Goal: Task Accomplishment & Management: Manage account settings

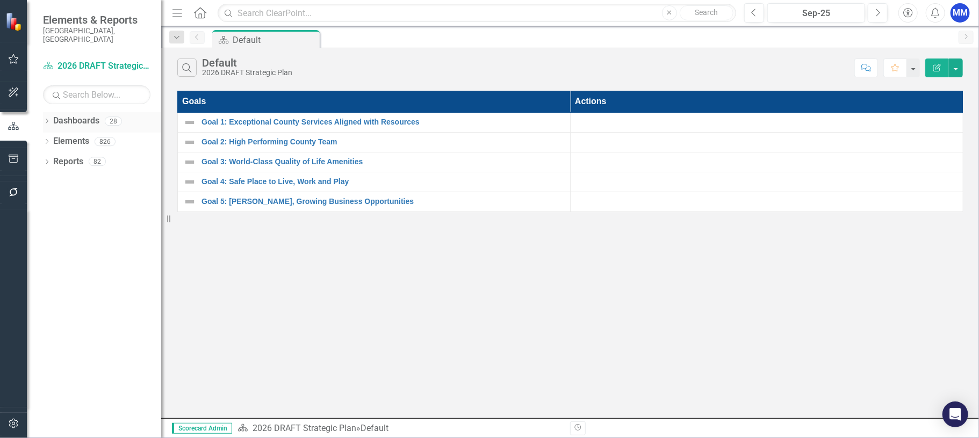
click at [67, 115] on link "Dashboards" at bounding box center [76, 121] width 46 height 12
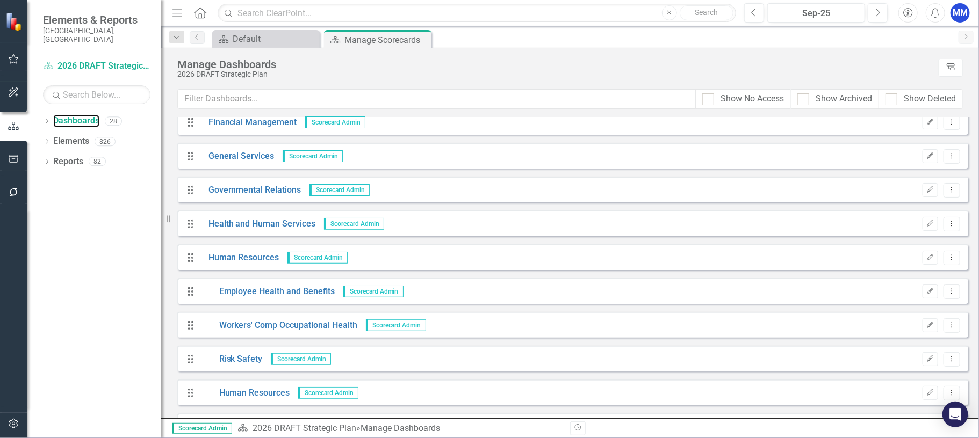
scroll to position [215, 0]
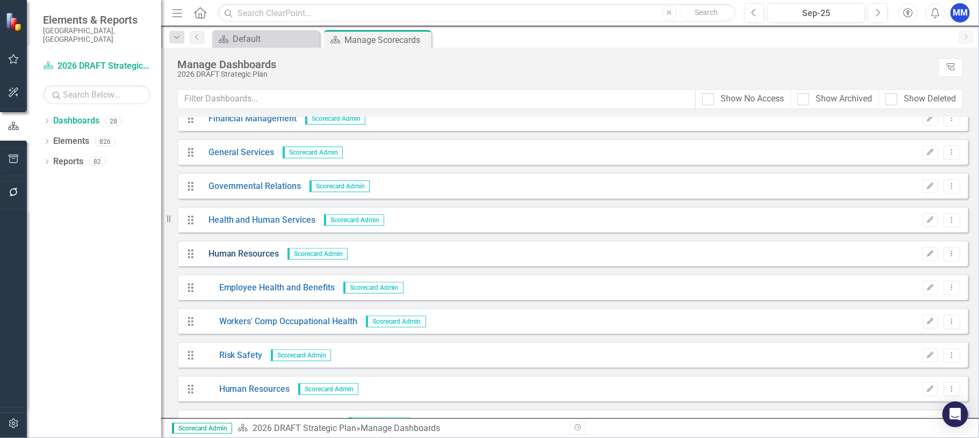
click at [252, 248] on link "Human Resources" at bounding box center [239, 254] width 79 height 12
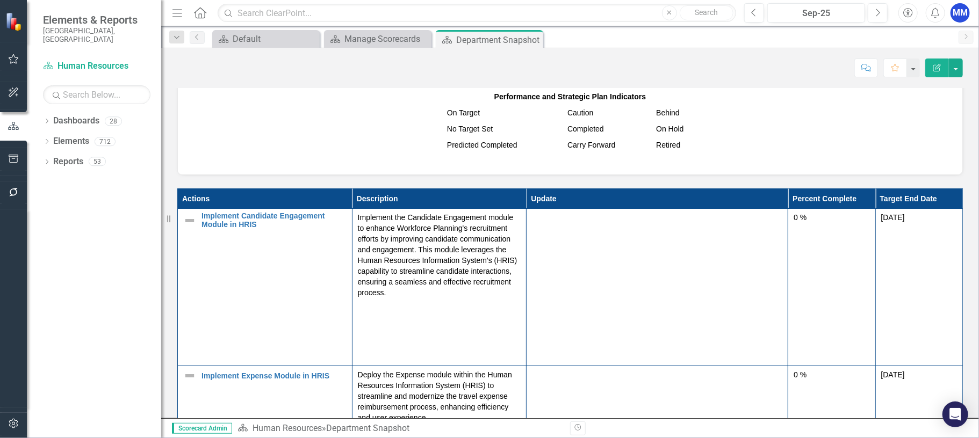
scroll to position [752, 0]
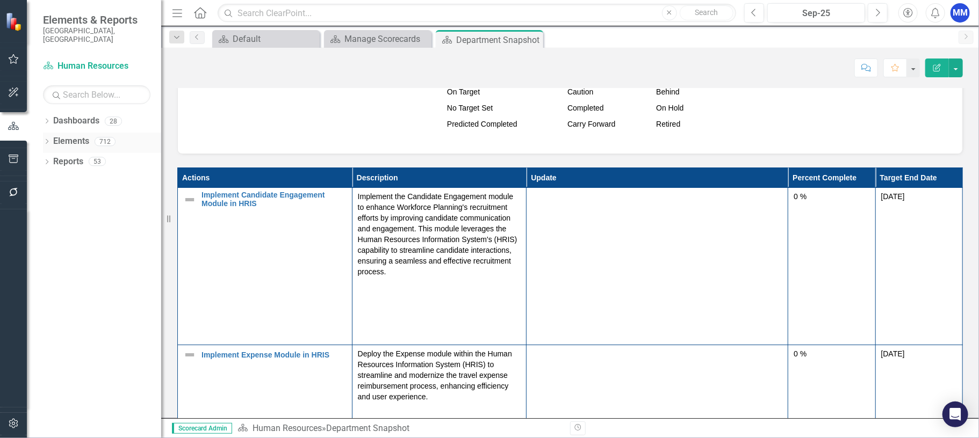
click at [53, 135] on link "Elements" at bounding box center [71, 141] width 36 height 12
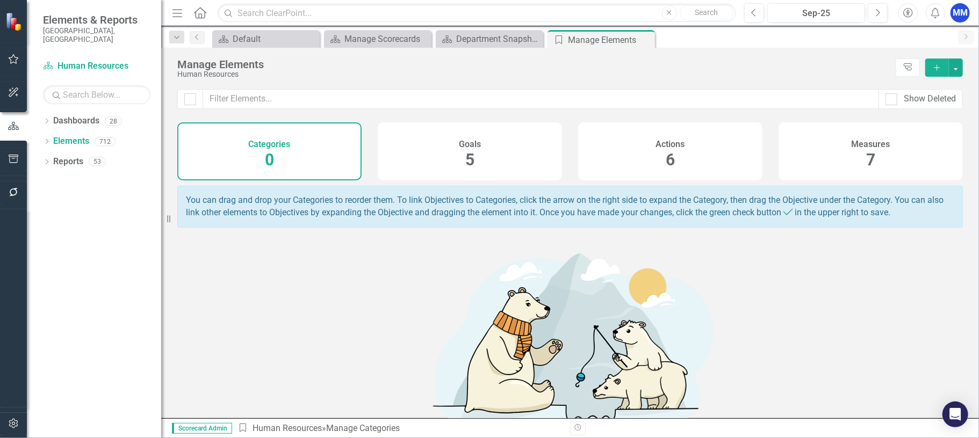
click at [678, 140] on h4 "Actions" at bounding box center [670, 145] width 29 height 10
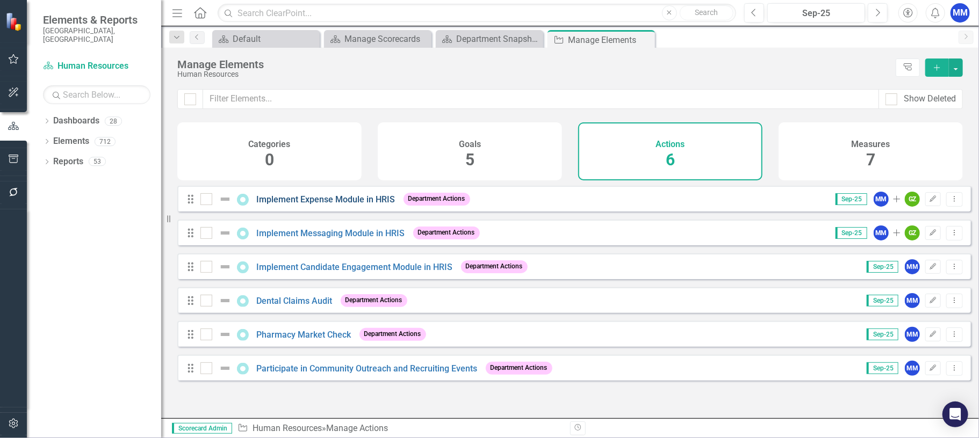
click at [349, 205] on link "Implement Expense Module in HRIS" at bounding box center [326, 199] width 139 height 10
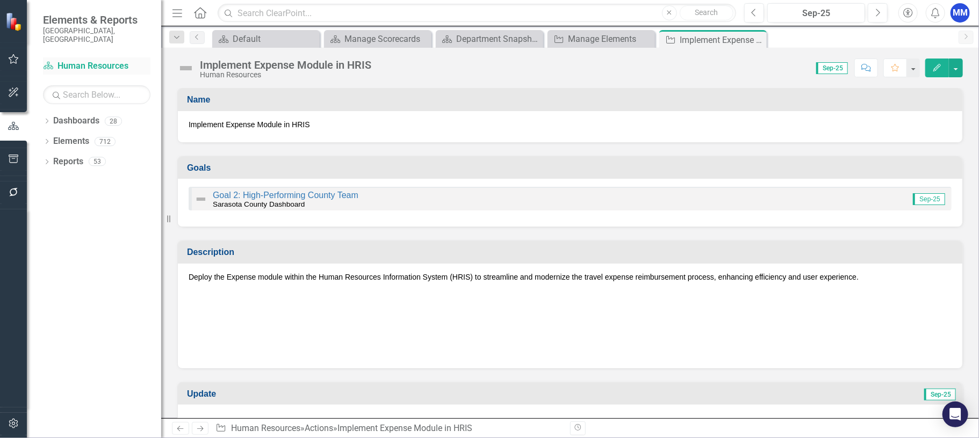
click at [81, 60] on link "Dashboard Human Resources" at bounding box center [96, 66] width 107 height 12
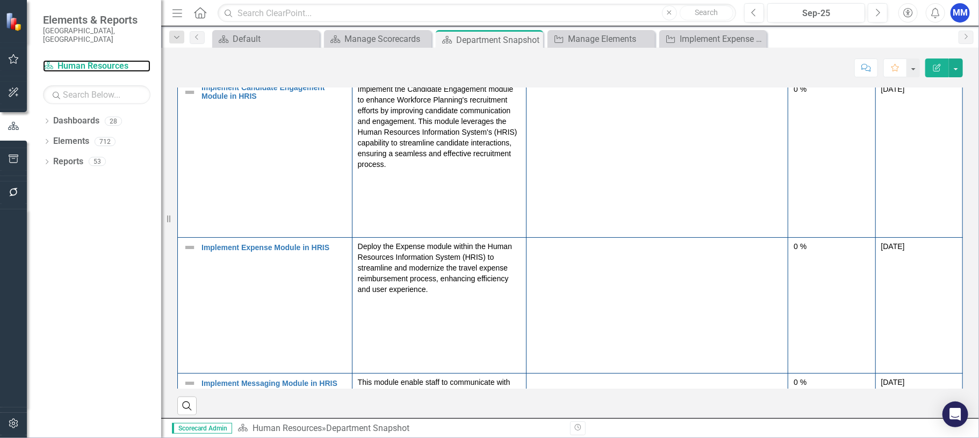
scroll to position [806, 0]
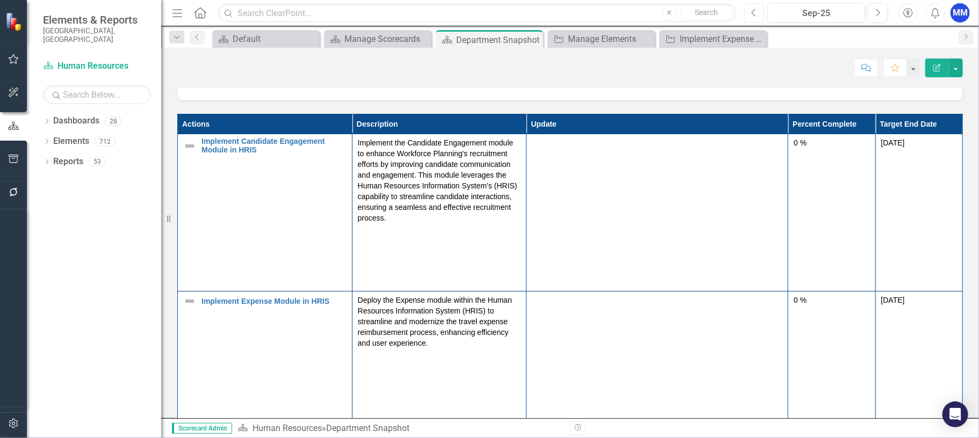
click at [756, 12] on icon "Previous" at bounding box center [754, 13] width 6 height 10
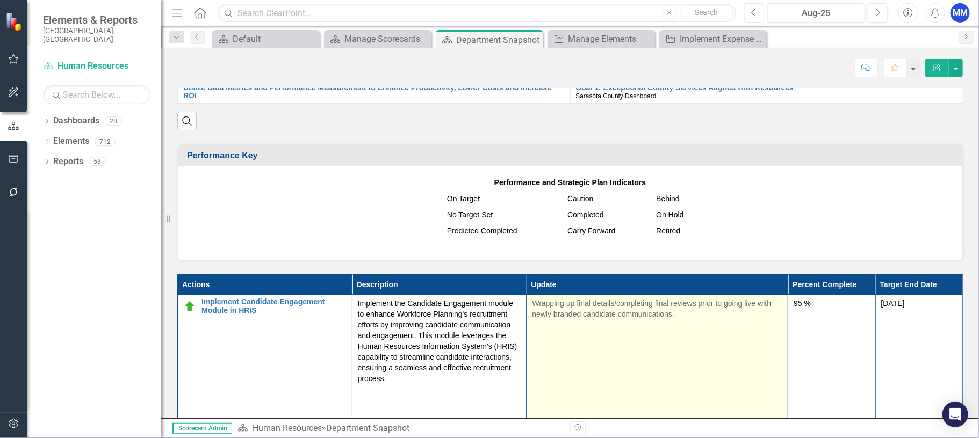
scroll to position [645, 0]
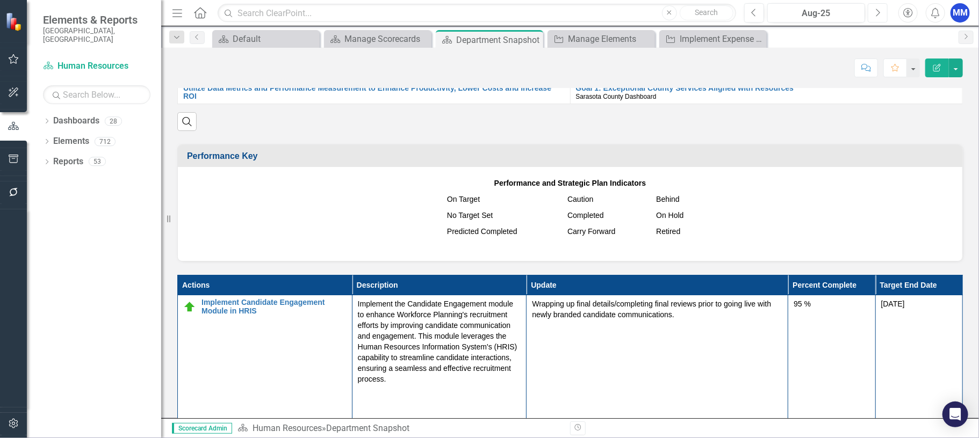
click at [875, 15] on icon "Next" at bounding box center [878, 13] width 6 height 10
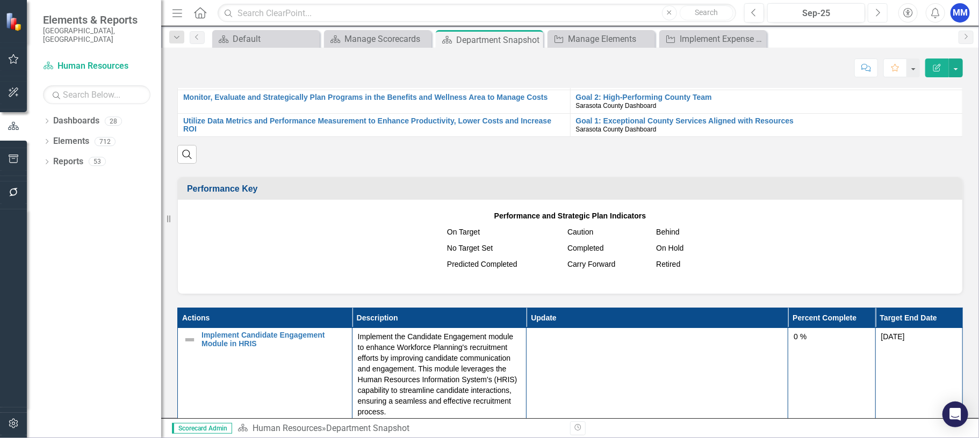
scroll to position [483, 0]
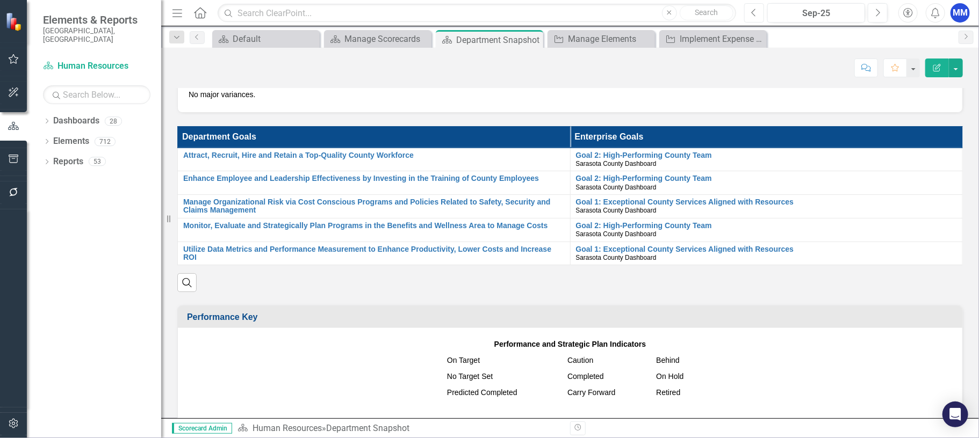
click at [749, 13] on button "Previous" at bounding box center [754, 12] width 20 height 19
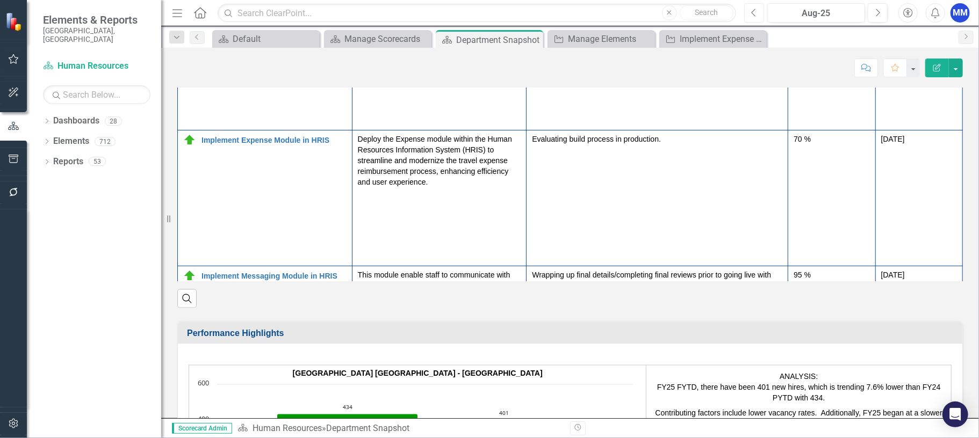
scroll to position [913, 0]
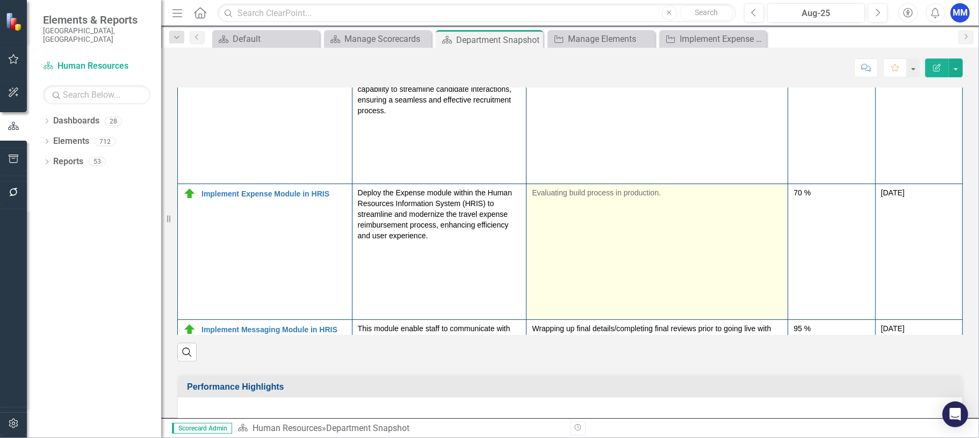
drag, startPoint x: 662, startPoint y: 207, endPoint x: 580, endPoint y: 207, distance: 81.7
click at [580, 198] on p "Evaluating build process in production." at bounding box center [657, 192] width 250 height 11
click at [661, 198] on p "Evaluating build process in production." at bounding box center [657, 192] width 250 height 11
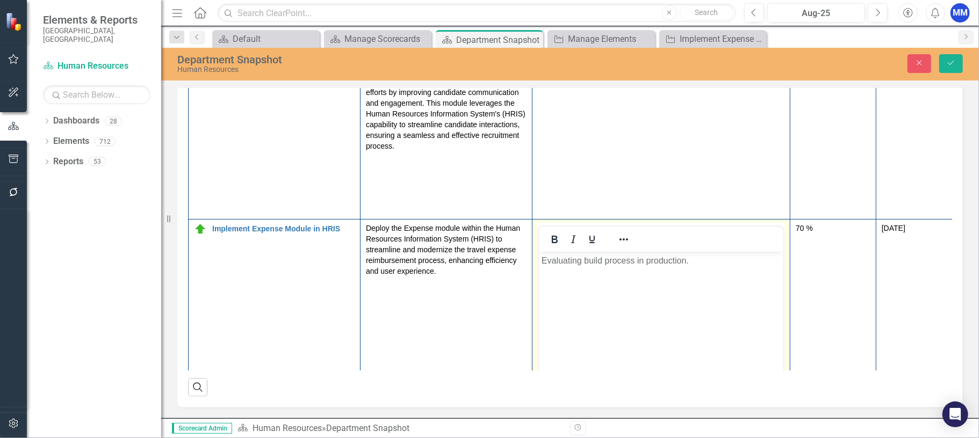
scroll to position [0, 0]
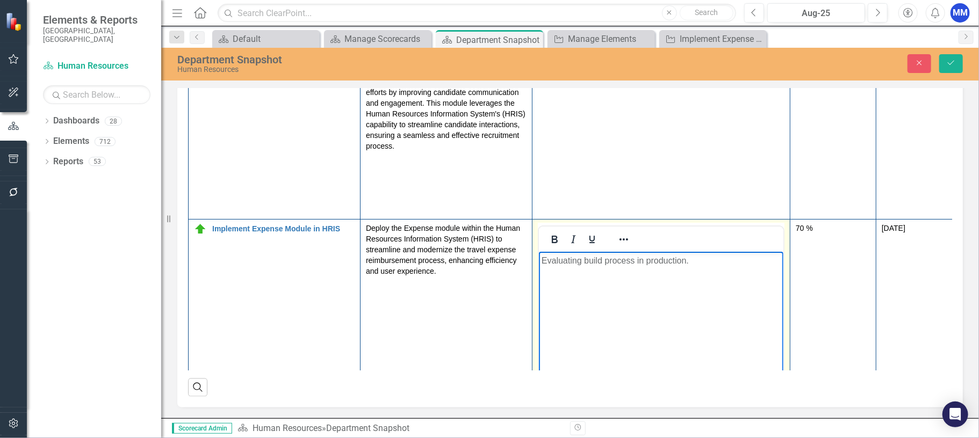
drag, startPoint x: 700, startPoint y: 261, endPoint x: 530, endPoint y: 261, distance: 170.3
click at [538, 261] on html "Evaluating build process in production." at bounding box center [660, 331] width 244 height 161
copy p "Evaluating build process in production."
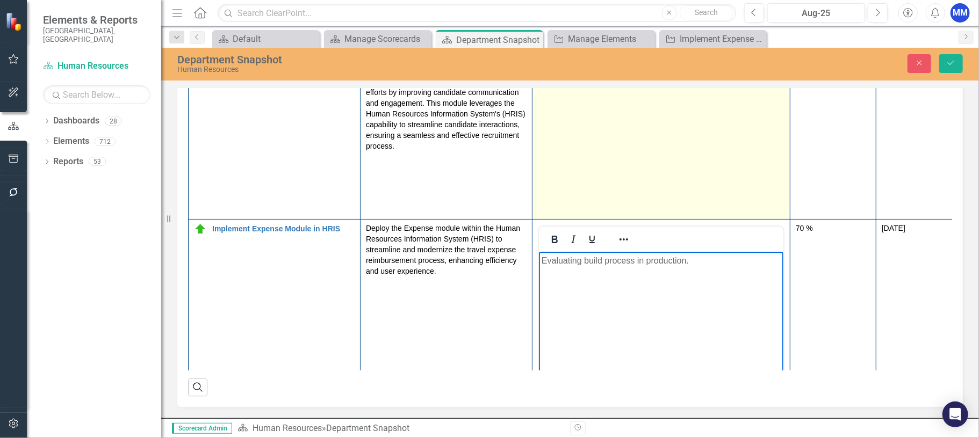
click at [743, 214] on td "Wrapping up final details/completing final reviews prior to going live with new…" at bounding box center [661, 140] width 258 height 157
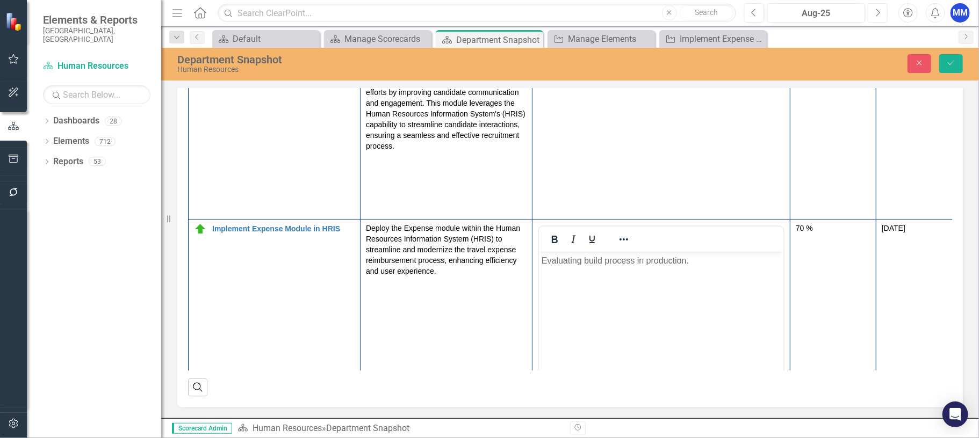
click at [879, 17] on icon "Next" at bounding box center [878, 13] width 6 height 10
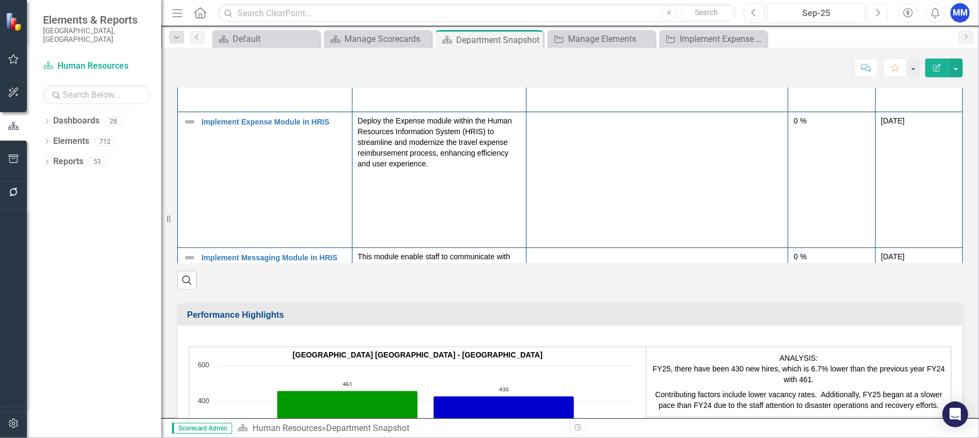
scroll to position [967, 0]
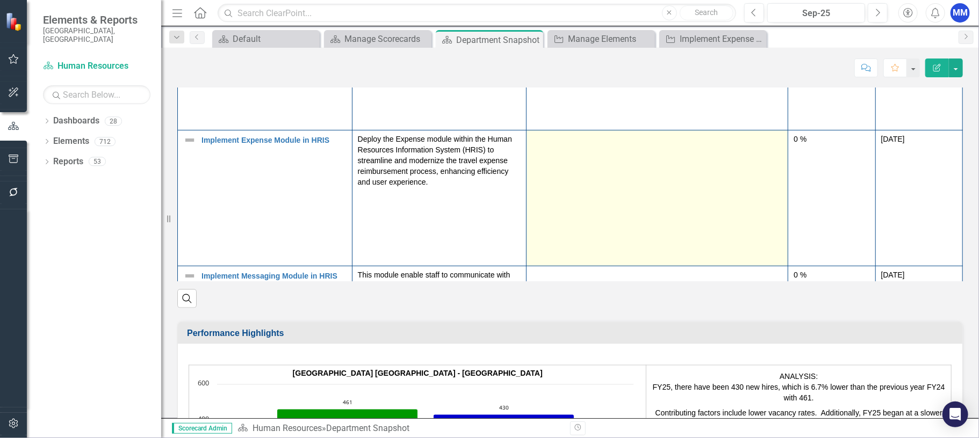
click at [660, 175] on td at bounding box center [657, 199] width 262 height 136
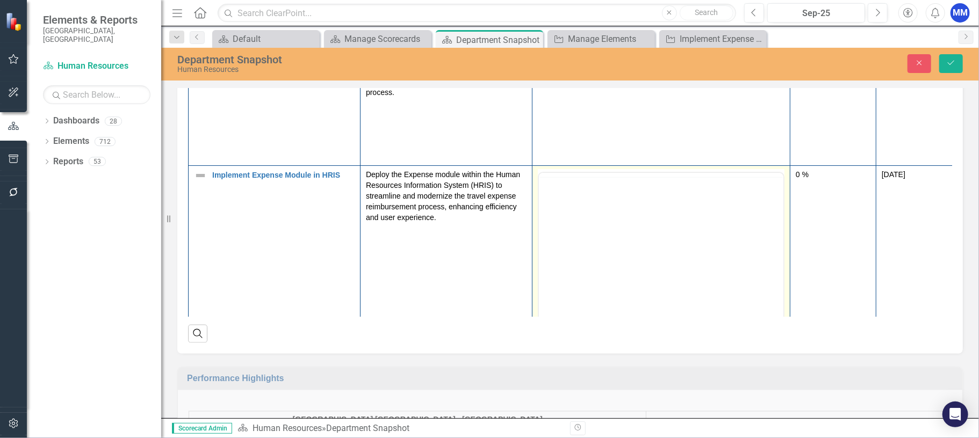
scroll to position [0, 0]
click at [594, 216] on body "Rich Text Area. Press ALT-0 for help." at bounding box center [660, 278] width 244 height 161
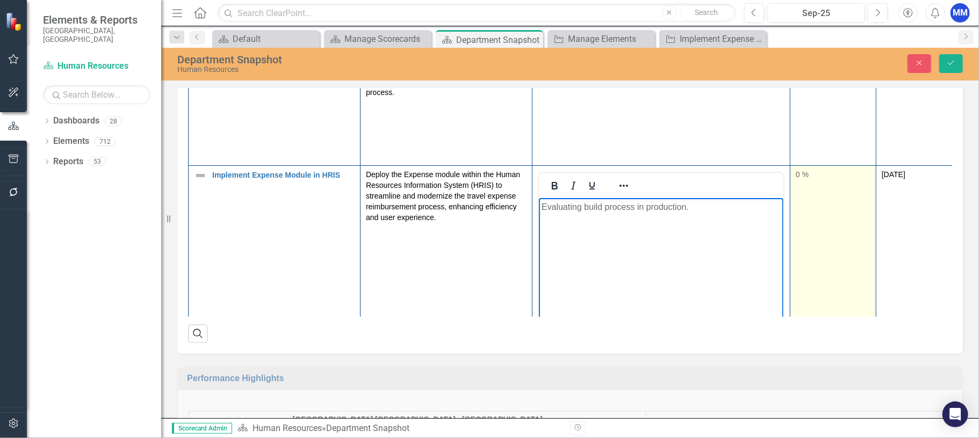
click at [818, 180] on div "0 %" at bounding box center [833, 174] width 75 height 11
click at [801, 180] on div "0 %" at bounding box center [833, 174] width 75 height 11
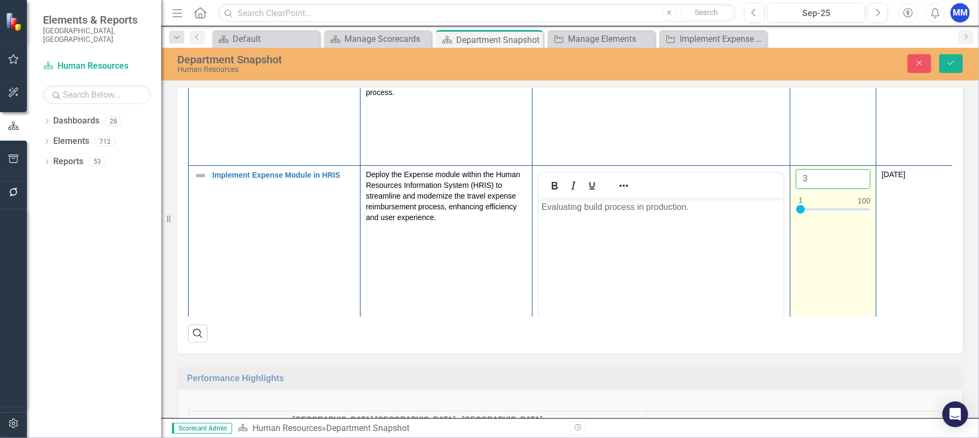
click at [857, 189] on input "3" at bounding box center [833, 179] width 75 height 20
drag, startPoint x: 803, startPoint y: 220, endPoint x: 851, endPoint y: 220, distance: 48.9
click at [851, 214] on div at bounding box center [851, 209] width 9 height 9
click at [859, 189] on input "76" at bounding box center [833, 179] width 75 height 20
type input "75"
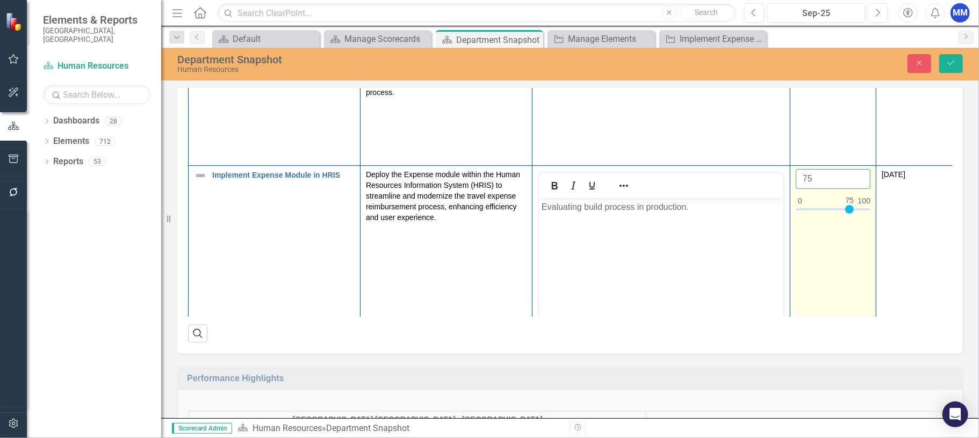
click at [859, 189] on input "75" at bounding box center [833, 179] width 75 height 20
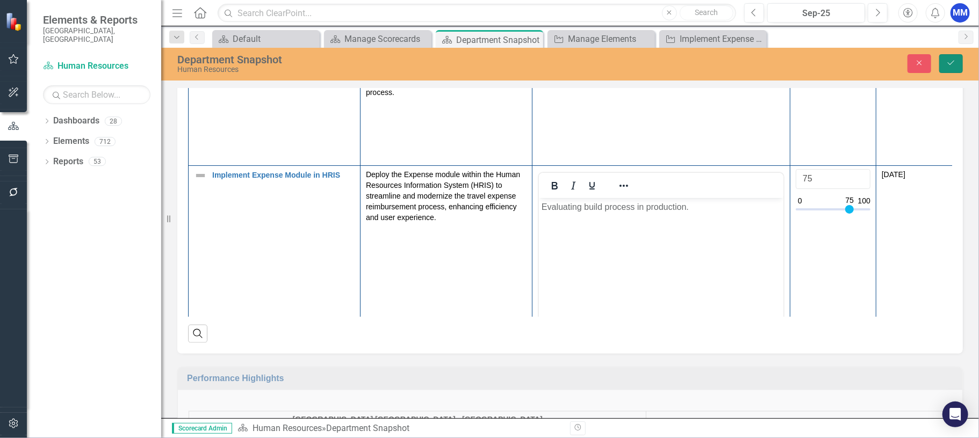
click at [952, 63] on icon "Save" at bounding box center [951, 63] width 10 height 8
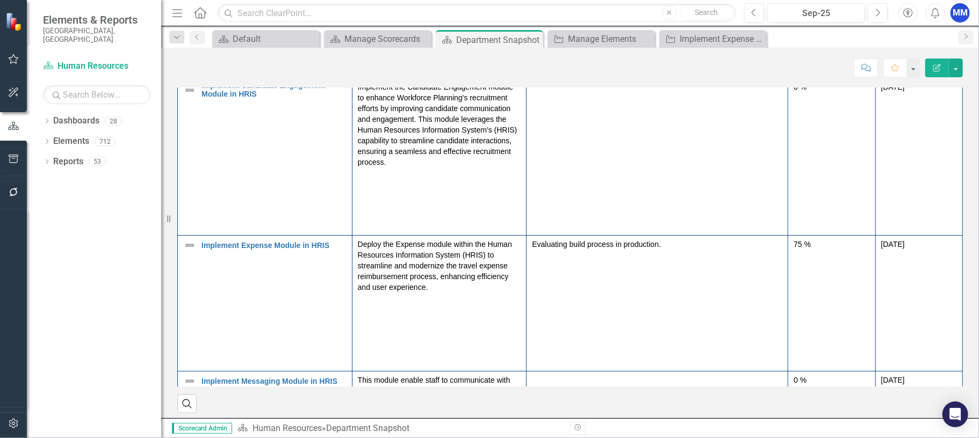
scroll to position [806, 0]
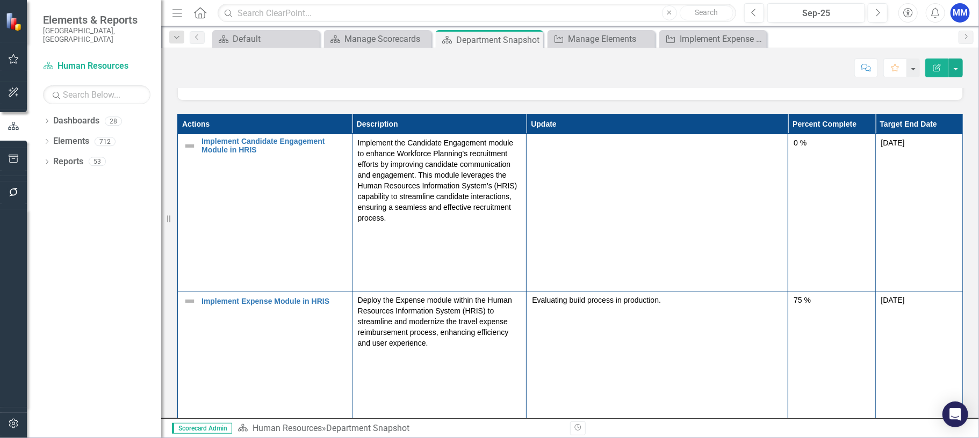
click at [812, 68] on div "Score: N/A Sep-25 Completed Comment Favorite Edit Report" at bounding box center [569, 68] width 785 height 18
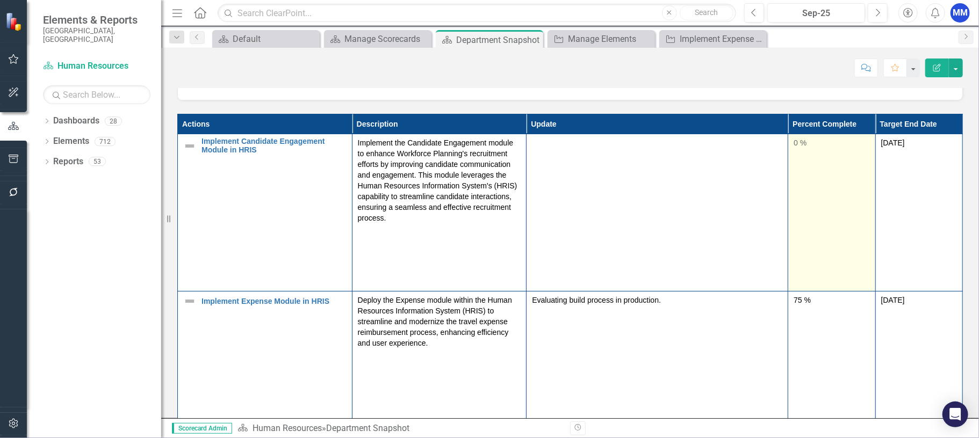
click at [801, 148] on div "0 %" at bounding box center [831, 143] width 76 height 11
click at [793, 148] on div "0 %" at bounding box center [831, 143] width 76 height 11
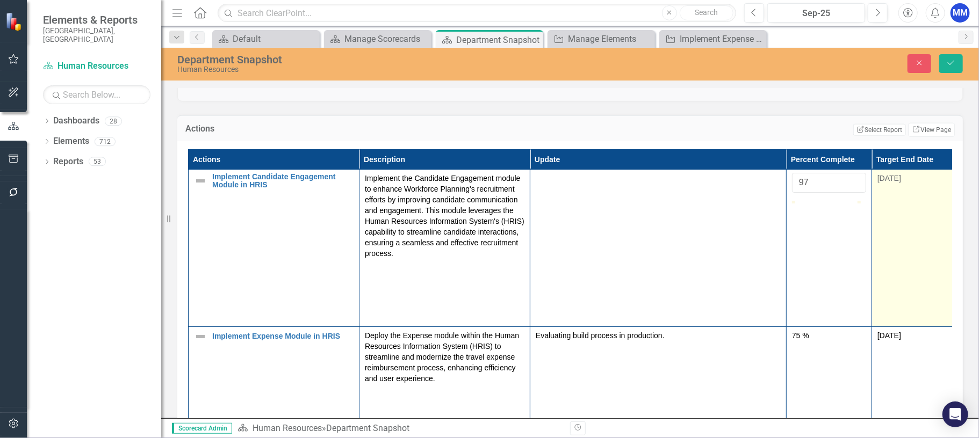
type input "100"
drag, startPoint x: 797, startPoint y: 228, endPoint x: 879, endPoint y: 227, distance: 82.2
click at [879, 227] on tr "Implement Candidate Engagement Module in HRIS Edit Edit Action Link Open Elemen…" at bounding box center [573, 247] width 769 height 157
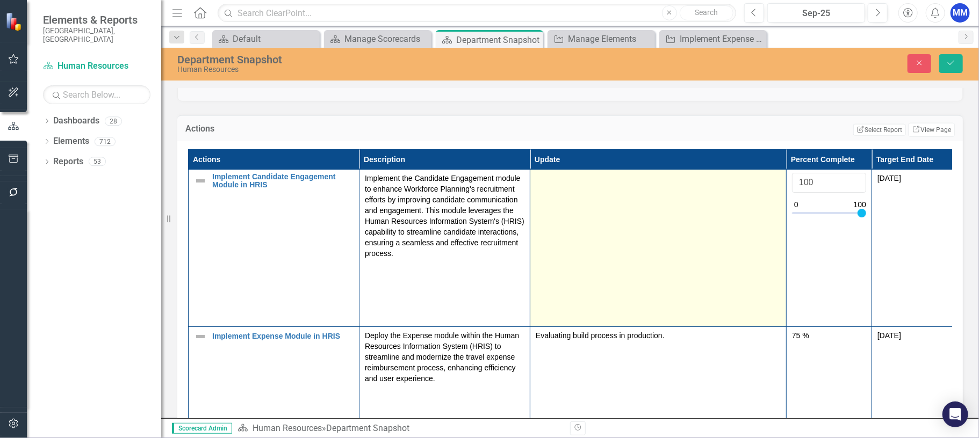
click at [594, 201] on td at bounding box center [658, 247] width 256 height 157
click at [577, 186] on div at bounding box center [658, 179] width 245 height 13
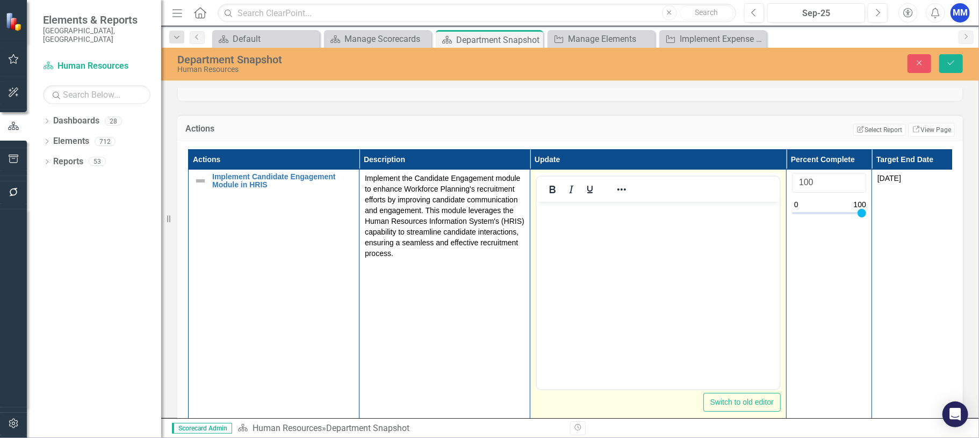
scroll to position [0, 0]
click at [573, 231] on body "Rich Text Area. Press ALT-0 for help." at bounding box center [657, 281] width 243 height 161
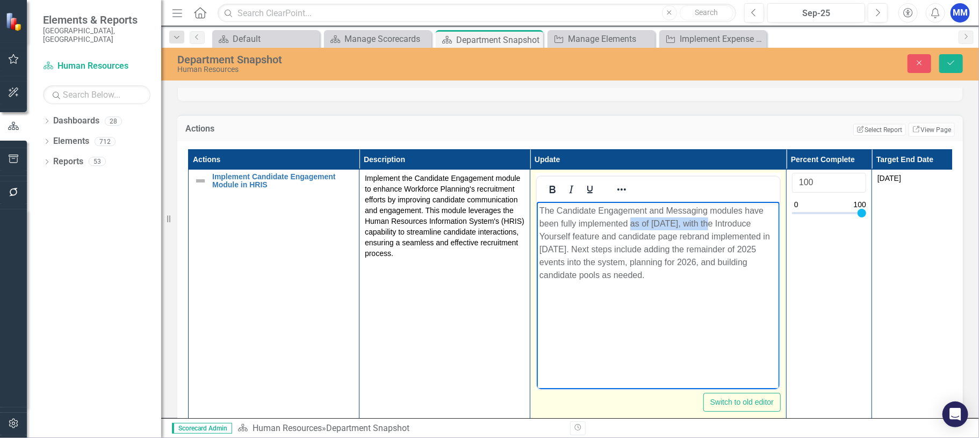
drag, startPoint x: 711, startPoint y: 222, endPoint x: 628, endPoint y: 222, distance: 82.2
click at [628, 222] on p "The Candidate Engagement and Messaging modules have been fully implemented as o…" at bounding box center [657, 242] width 237 height 77
drag, startPoint x: 732, startPoint y: 234, endPoint x: 634, endPoint y: 233, distance: 98.3
click at [634, 233] on p "The Candidate Engagement and Messaging modules have been fully implemented with…" at bounding box center [657, 242] width 237 height 77
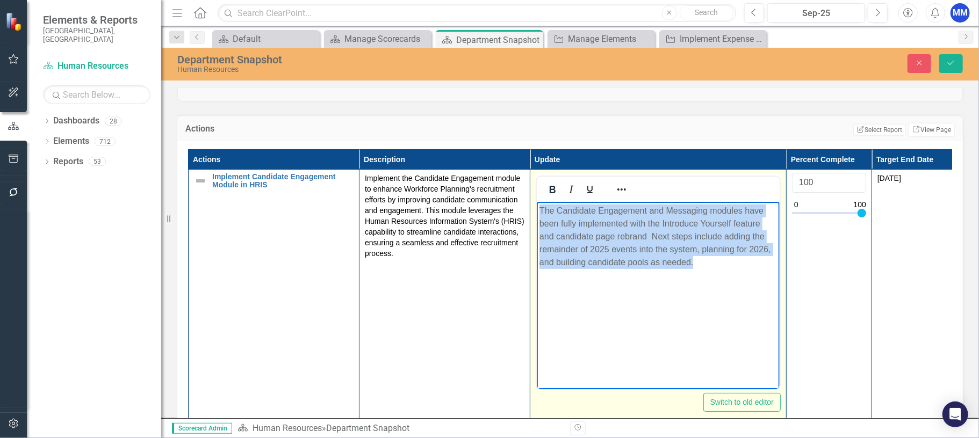
drag, startPoint x: 711, startPoint y: 268, endPoint x: 1069, endPoint y: 420, distance: 388.7
click at [536, 204] on html "The Candidate Engagement and Messaging modules have been fully implemented with…" at bounding box center [657, 281] width 243 height 161
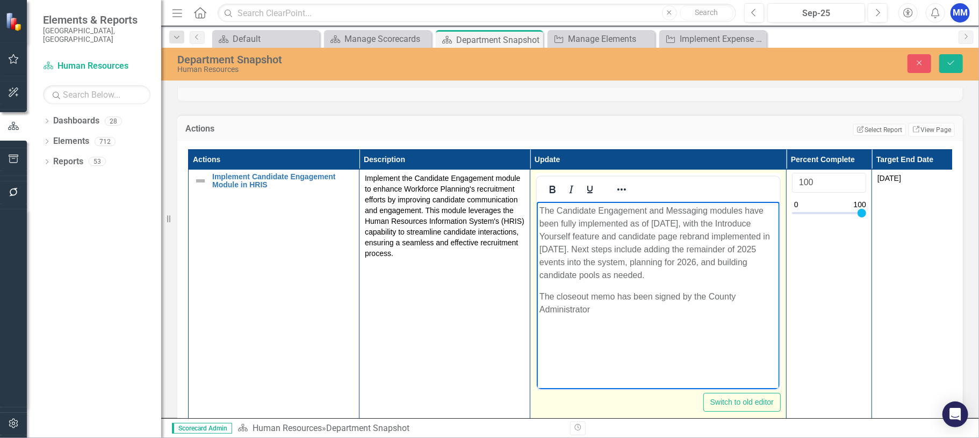
click at [760, 343] on body "The Candidate Engagement and Messaging modules have been fully implemented as o…" at bounding box center [657, 281] width 243 height 161
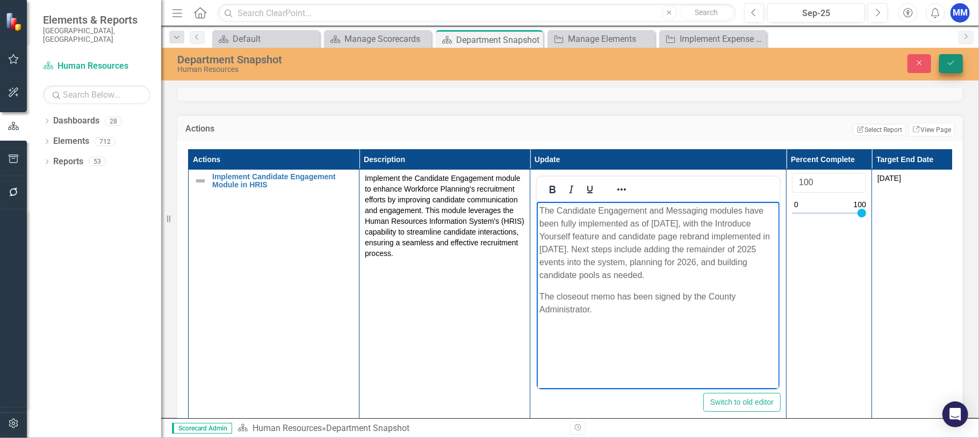
click at [953, 65] on icon "Save" at bounding box center [951, 63] width 10 height 8
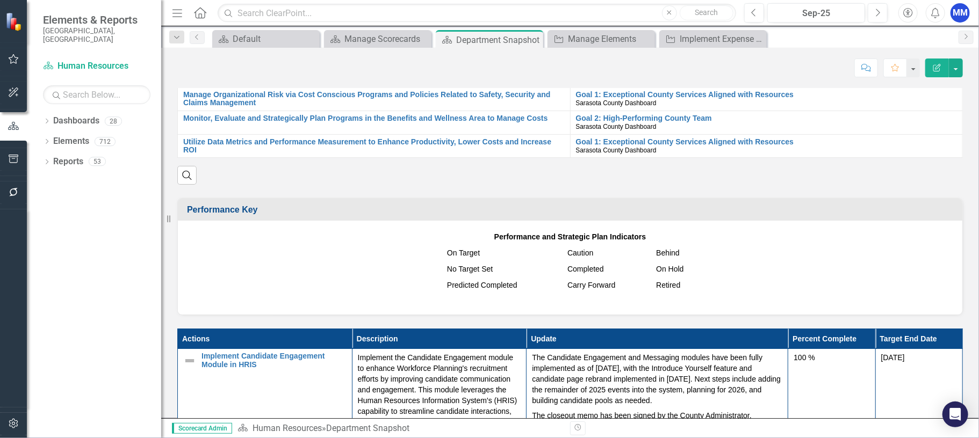
scroll to position [752, 0]
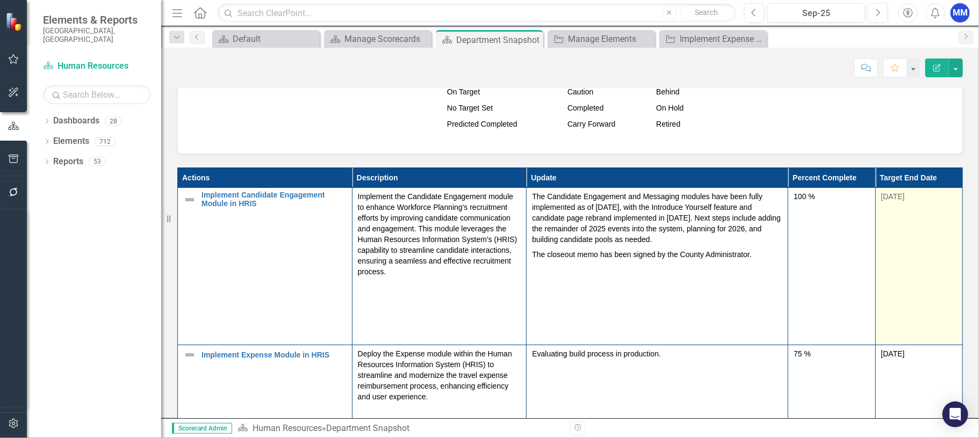
click at [901, 300] on td "[DATE]" at bounding box center [918, 266] width 87 height 157
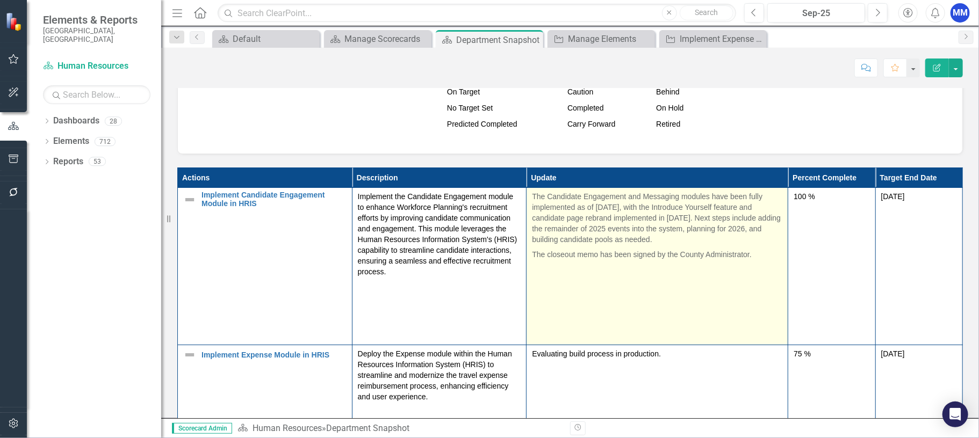
click at [634, 260] on p "The closeout memo has been signed by the County Administrator." at bounding box center [657, 253] width 250 height 13
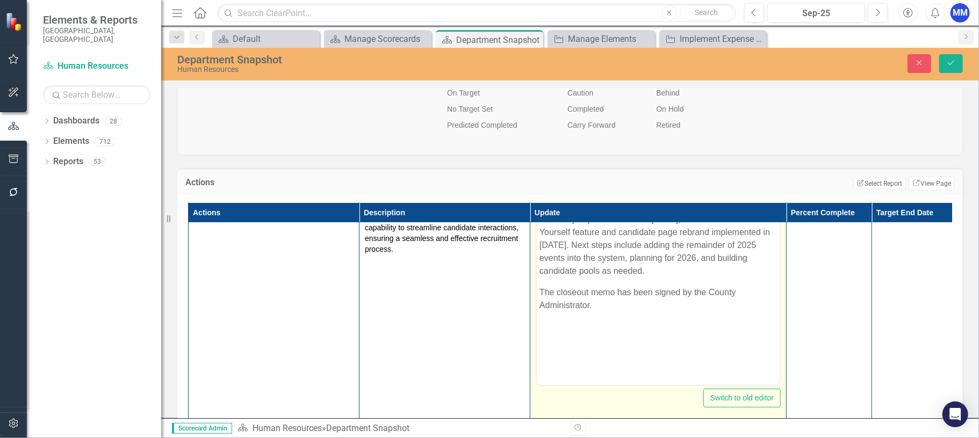
scroll to position [54, 0]
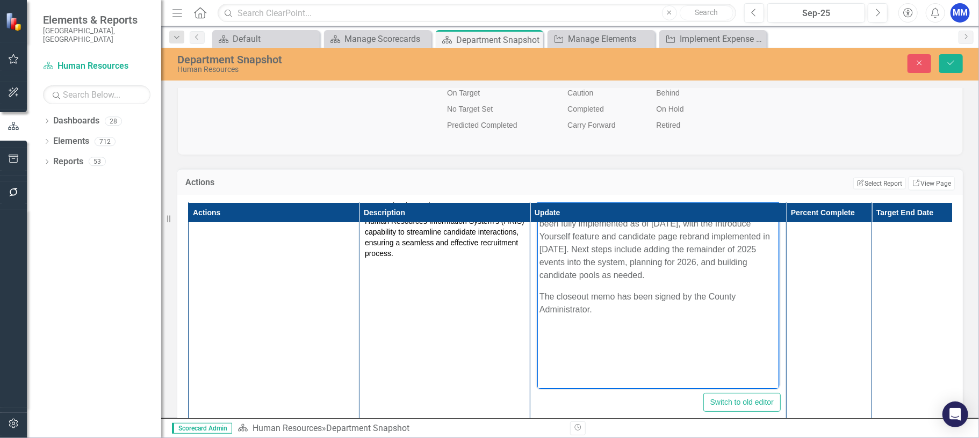
click at [624, 295] on p "The closeout memo has been signed by the County Administrator." at bounding box center [657, 303] width 237 height 26
click at [640, 297] on p "The closeout memo was been signed by the County Administrator." at bounding box center [657, 303] width 237 height 26
click at [768, 293] on p "The closeout memo was signed by the County Administrator." at bounding box center [657, 296] width 237 height 13
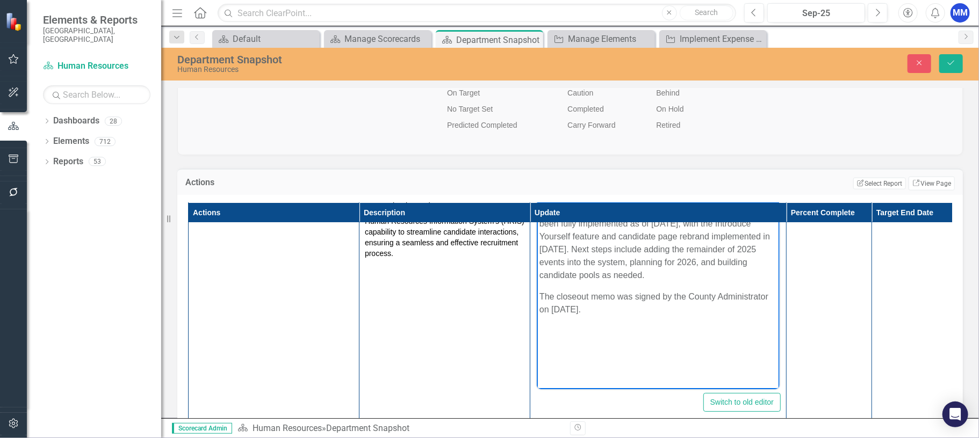
click at [627, 322] on body "The Candidate Engagement and Messaging modules have been fully implemented as o…" at bounding box center [657, 281] width 243 height 161
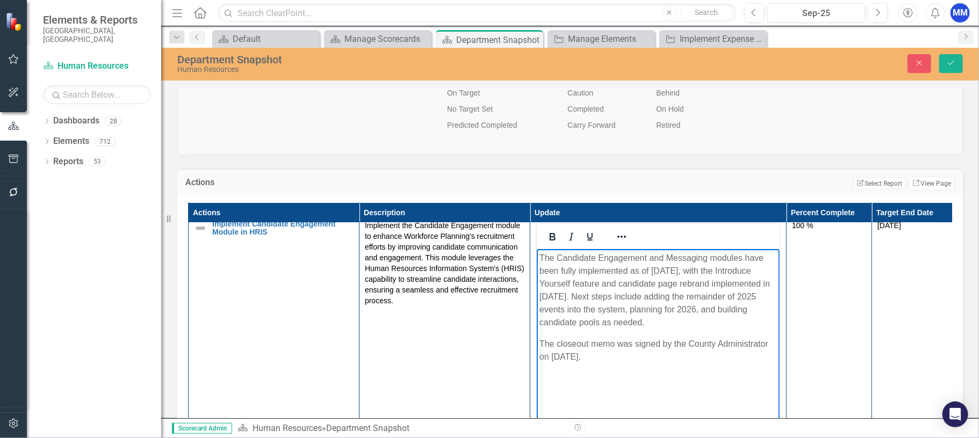
scroll to position [0, 0]
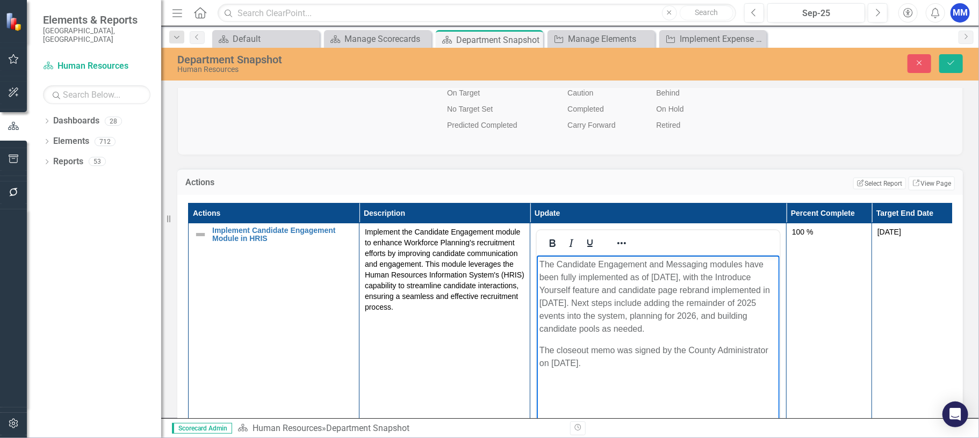
drag, startPoint x: 605, startPoint y: 368, endPoint x: 538, endPoint y: 265, distance: 123.1
click at [538, 265] on body "The Candidate Engagement and Messaging modules have been fully implemented as o…" at bounding box center [657, 335] width 243 height 161
copy body "The Candidate Engagement and Messaging modules have been fully implemented as o…"
click at [663, 381] on body "The Candidate Engagement and Messaging modules have been fully implemented as o…" at bounding box center [657, 335] width 243 height 161
click at [949, 66] on icon "Save" at bounding box center [951, 63] width 10 height 8
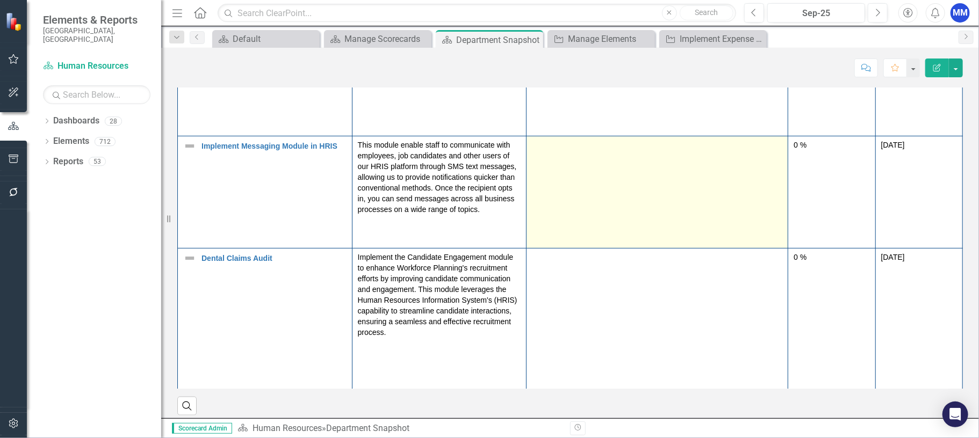
scroll to position [269, 0]
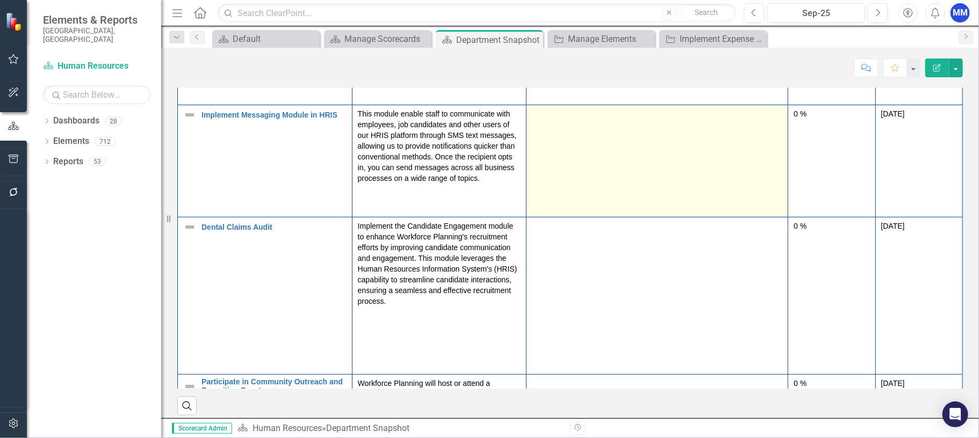
click at [586, 146] on td at bounding box center [657, 161] width 262 height 112
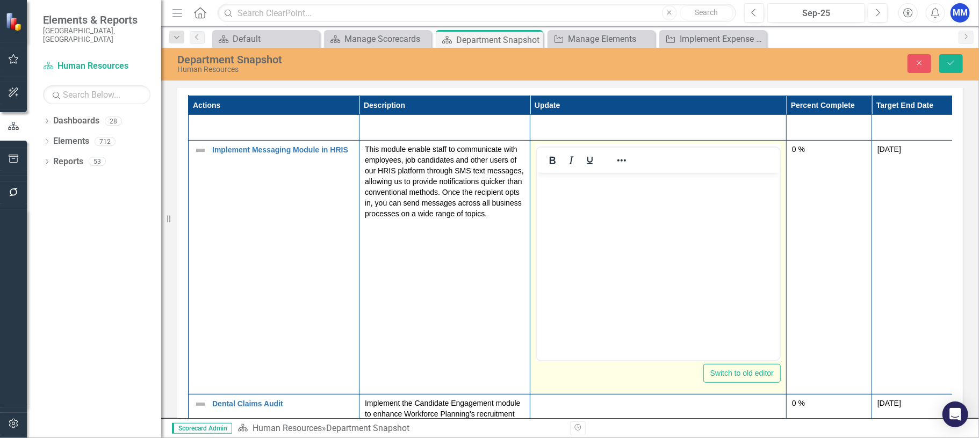
scroll to position [0, 0]
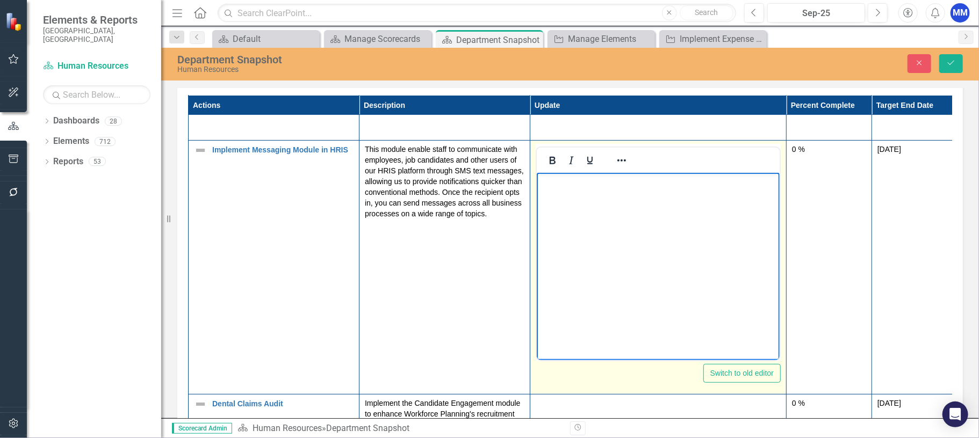
click at [570, 196] on body "Rich Text Area. Press ALT-0 for help." at bounding box center [657, 252] width 243 height 161
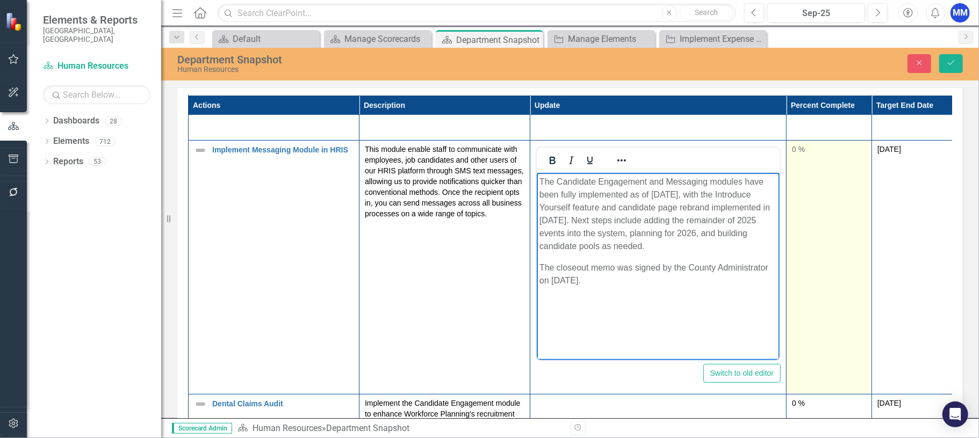
click at [842, 155] on div "0 %" at bounding box center [829, 149] width 74 height 11
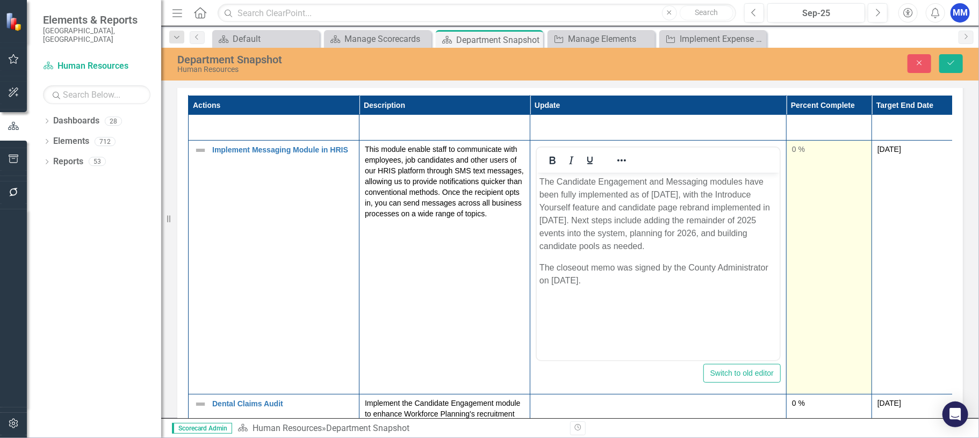
click at [836, 157] on div "0 %" at bounding box center [829, 150] width 74 height 13
type input "100"
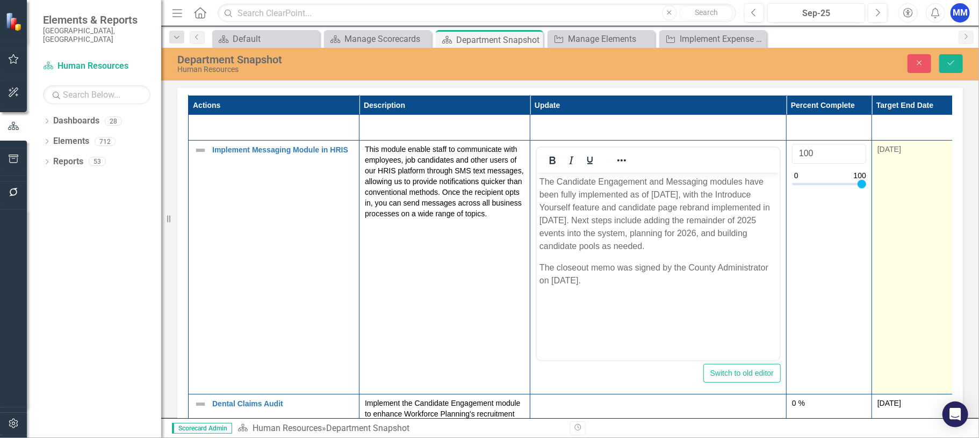
drag, startPoint x: 797, startPoint y: 199, endPoint x: 878, endPoint y: 197, distance: 80.6
click at [878, 197] on tr "Implement Messaging Module in HRIS Edit Edit Action Link Open Element This modu…" at bounding box center [573, 267] width 769 height 254
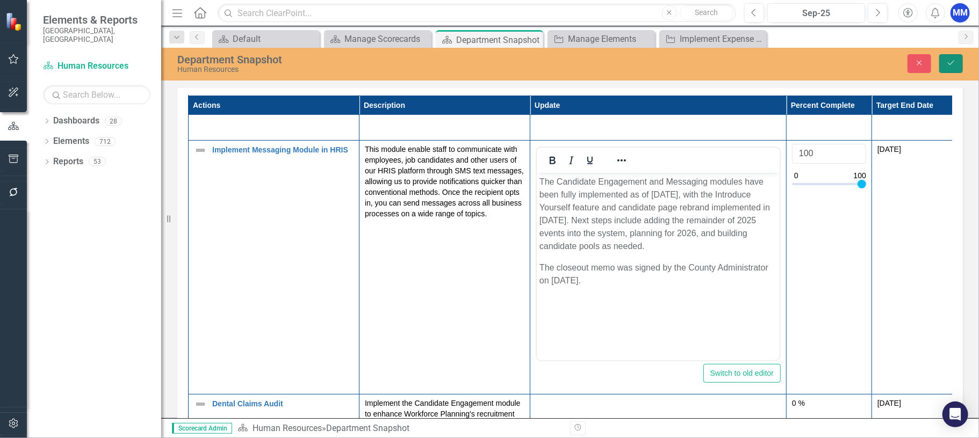
click at [952, 66] on icon "Save" at bounding box center [951, 63] width 10 height 8
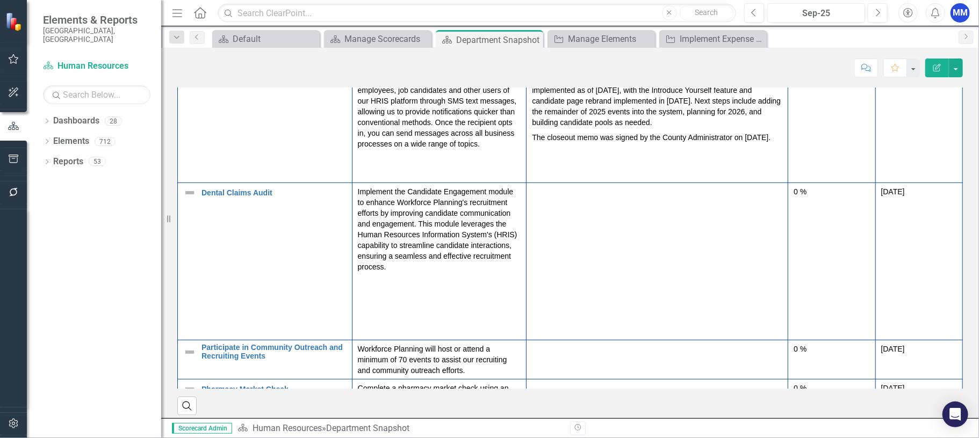
scroll to position [321, 0]
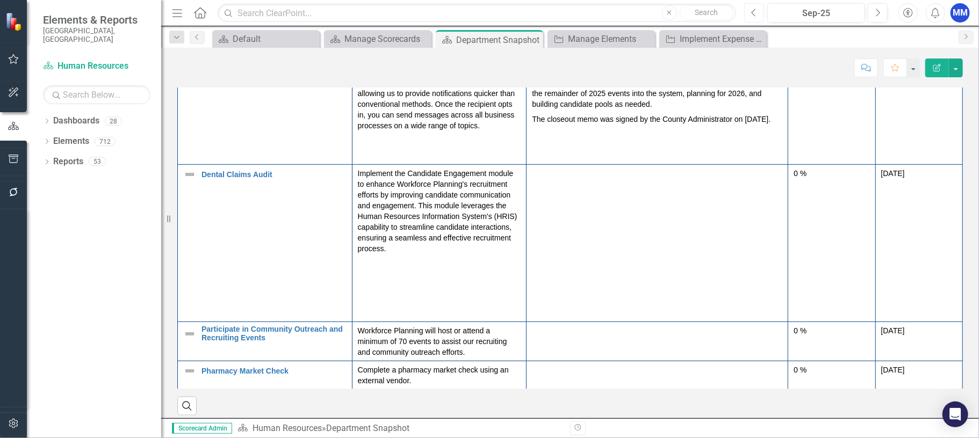
click at [758, 16] on button "Previous" at bounding box center [754, 12] width 20 height 19
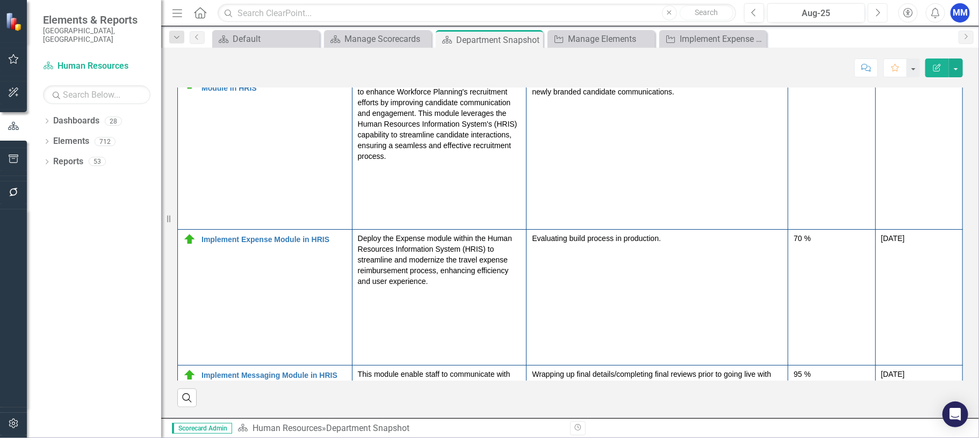
click at [882, 16] on button "Next" at bounding box center [878, 12] width 20 height 19
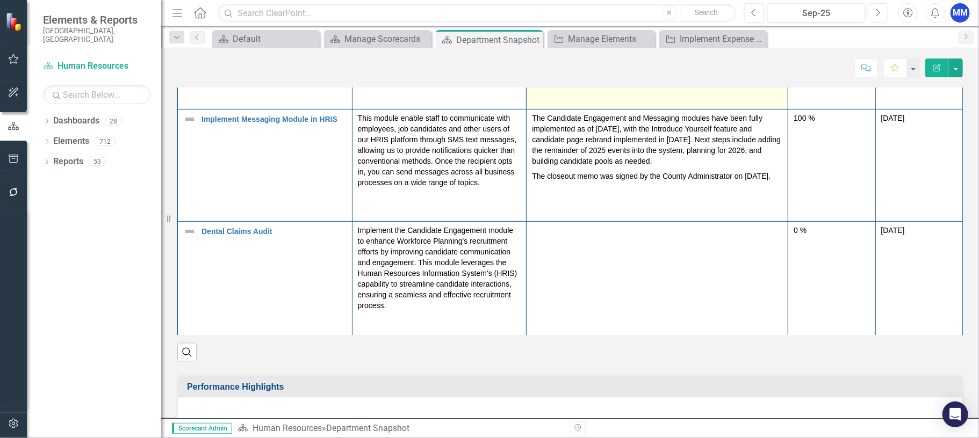
scroll to position [269, 0]
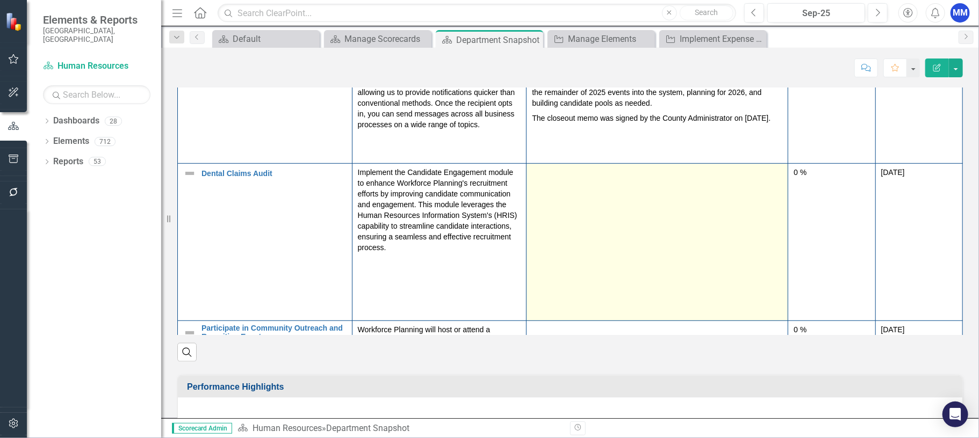
click at [592, 197] on td at bounding box center [657, 242] width 262 height 157
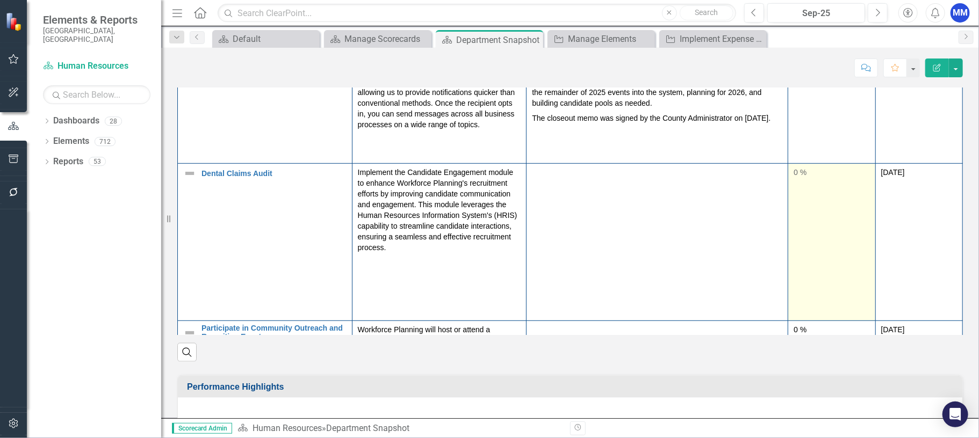
click at [847, 210] on td "0 %" at bounding box center [831, 242] width 87 height 157
click at [807, 178] on div "0 %" at bounding box center [831, 172] width 76 height 11
click at [819, 178] on div "0 %" at bounding box center [831, 172] width 76 height 11
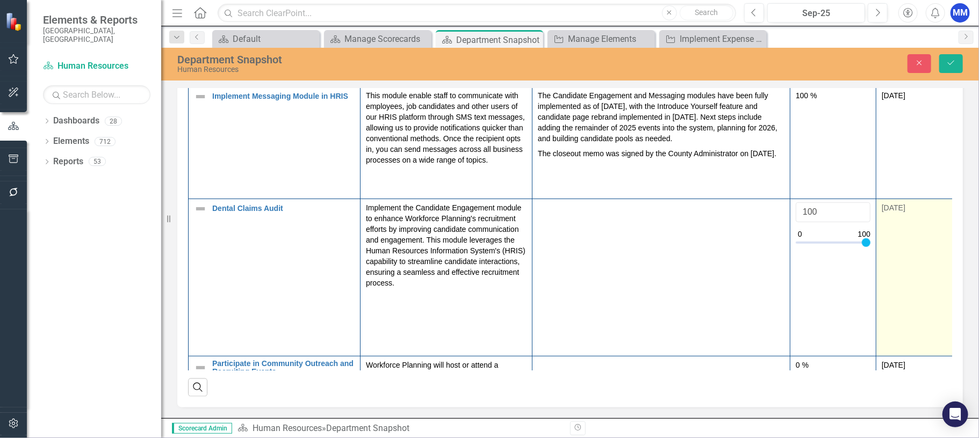
drag, startPoint x: 801, startPoint y: 255, endPoint x: 876, endPoint y: 254, distance: 74.7
click at [876, 254] on tr "Dental Claims Audit Edit Edit Action Link Open Element Implement the Candidate …" at bounding box center [576, 277] width 774 height 157
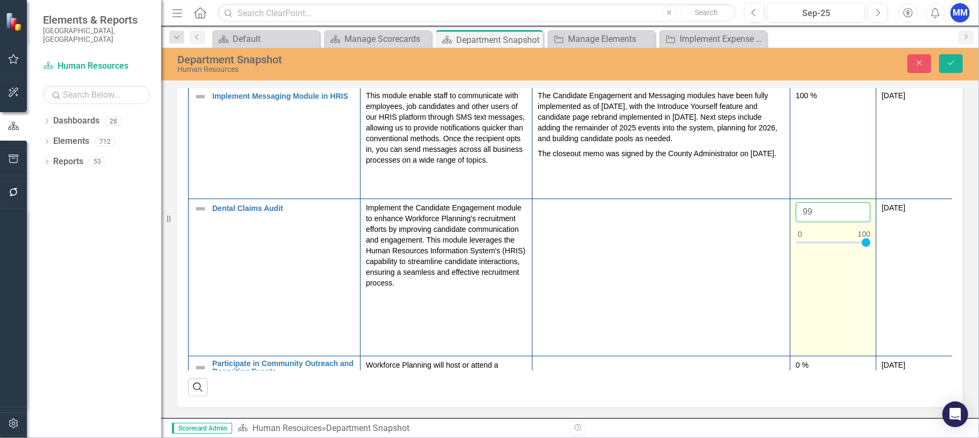
type input "99"
click at [859, 222] on input "99" at bounding box center [833, 213] width 75 height 20
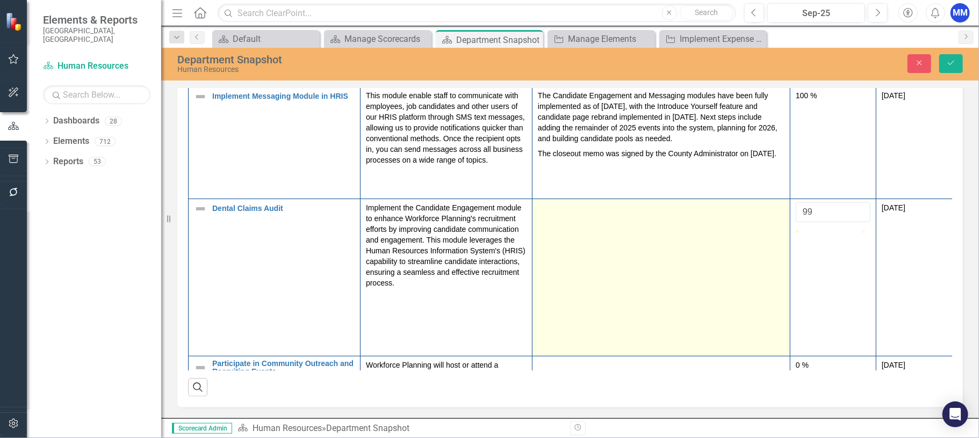
click at [606, 215] on div at bounding box center [661, 209] width 247 height 13
click at [593, 234] on td at bounding box center [661, 277] width 258 height 157
click at [594, 234] on td at bounding box center [661, 277] width 258 height 157
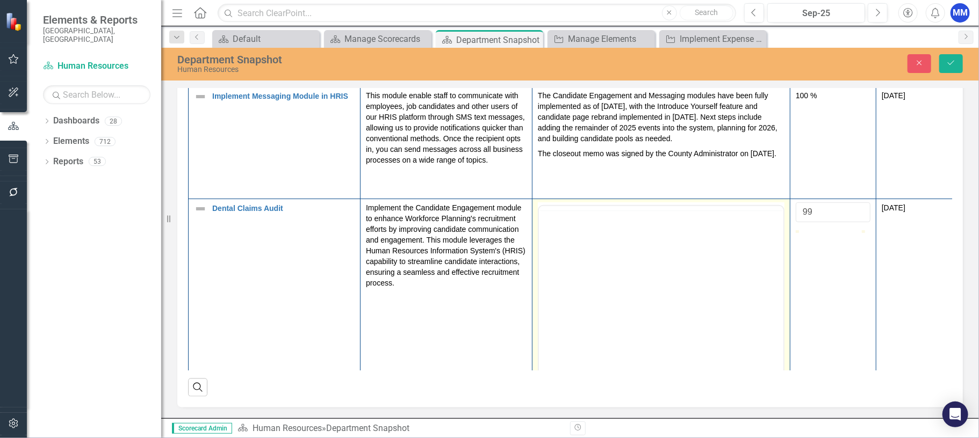
scroll to position [0, 0]
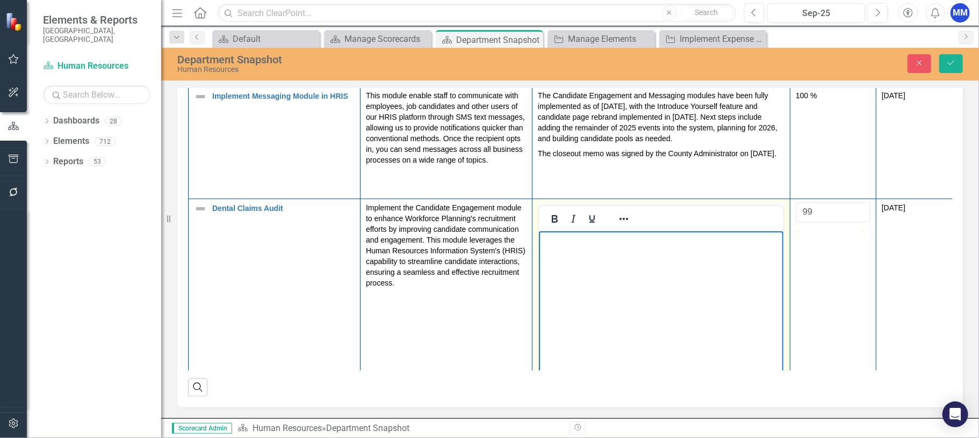
click at [579, 254] on body "Rich Text Area. Press ALT-0 for help." at bounding box center [660, 311] width 244 height 161
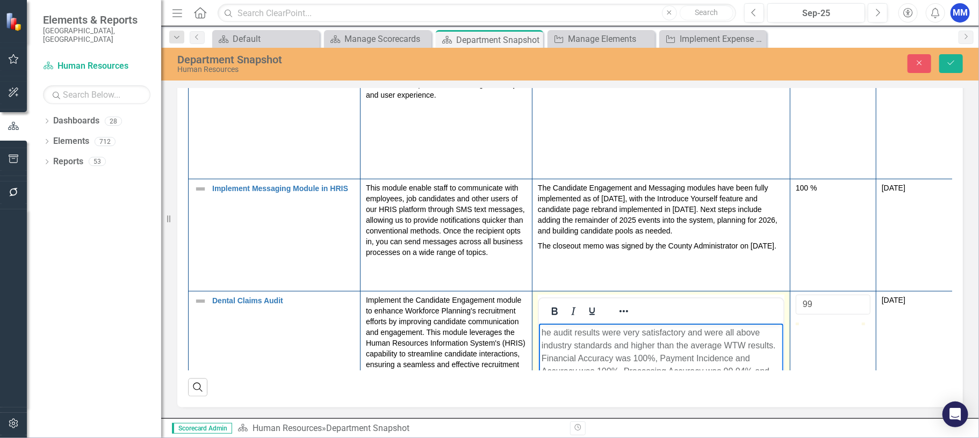
scroll to position [269, 0]
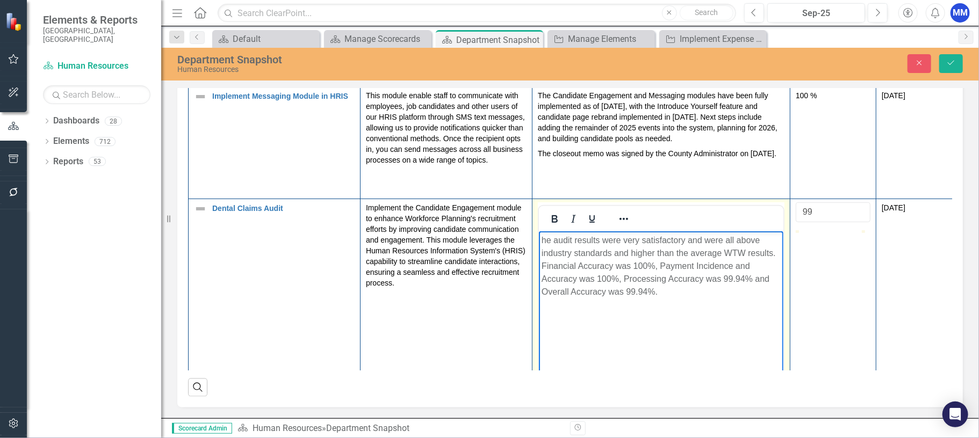
click at [541, 242] on p "he audit results were very satisfactory and were all above industry standards a…" at bounding box center [660, 266] width 239 height 64
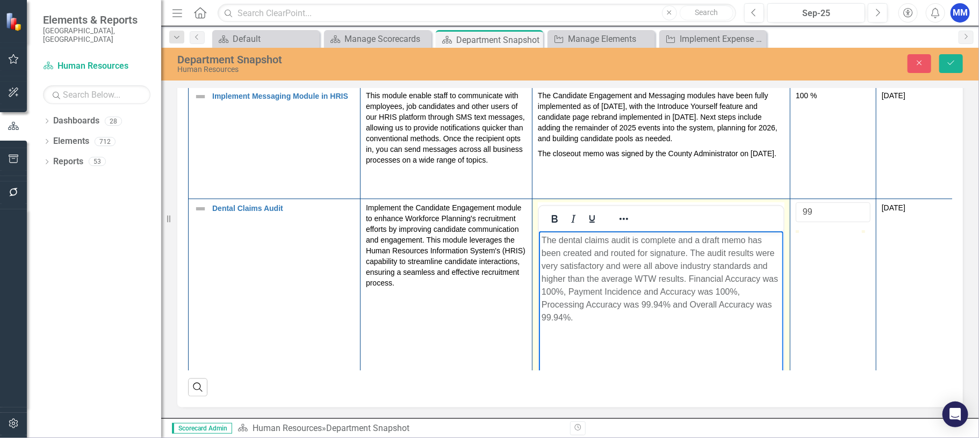
scroll to position [322, 0]
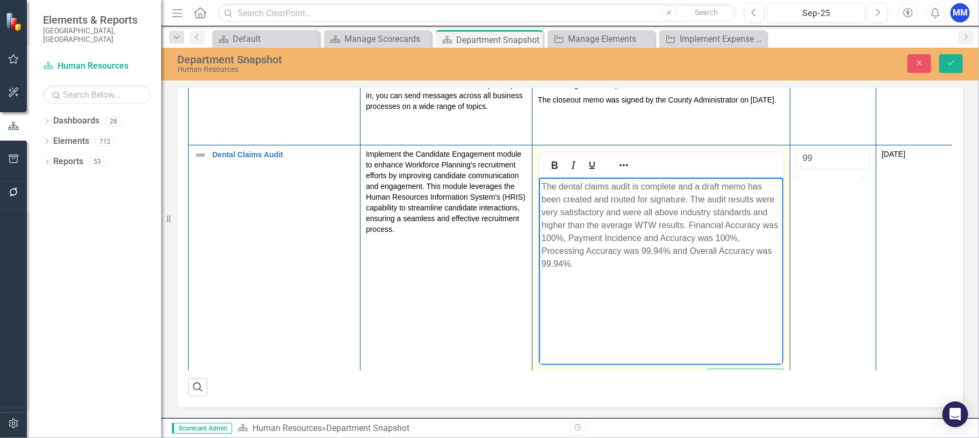
click at [699, 297] on body "The dental claims audit is complete and a draft memo has been created and route…" at bounding box center [660, 257] width 244 height 161
click at [953, 61] on icon "submit" at bounding box center [951, 63] width 6 height 4
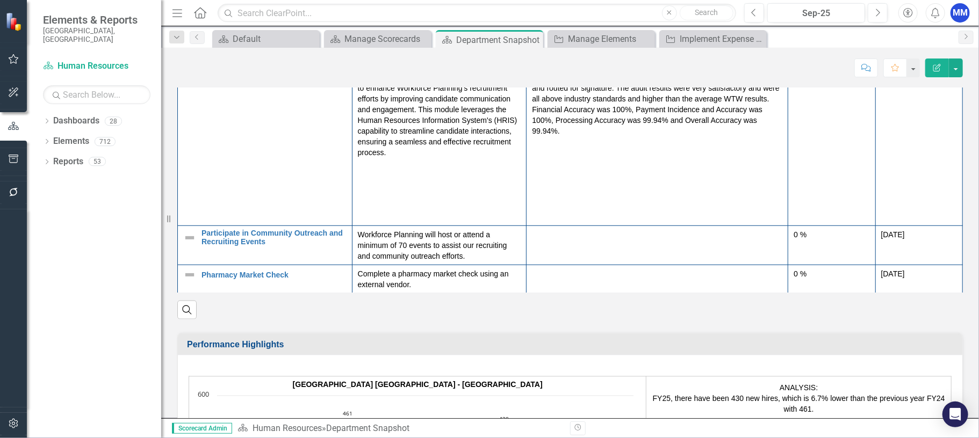
scroll to position [967, 0]
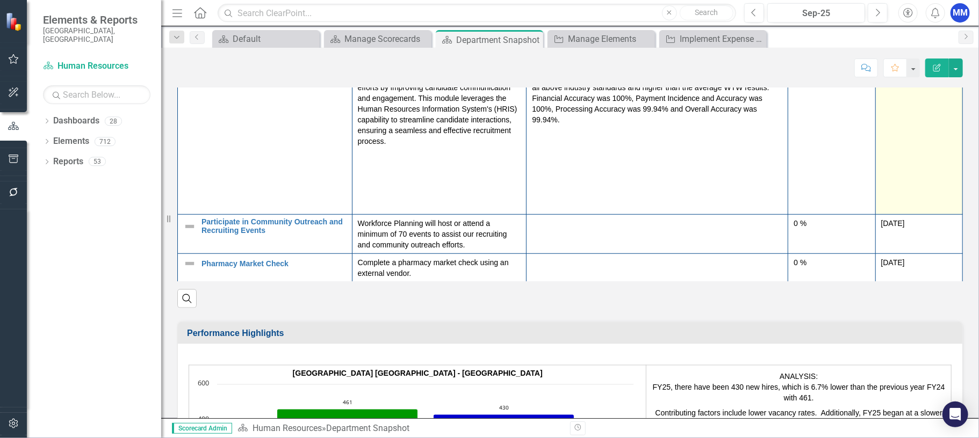
click at [875, 174] on td "[DATE]" at bounding box center [918, 135] width 87 height 157
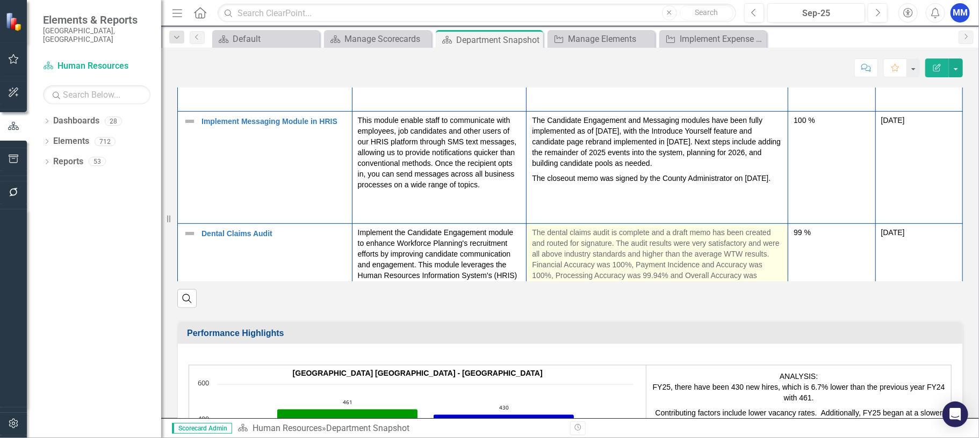
scroll to position [160, 0]
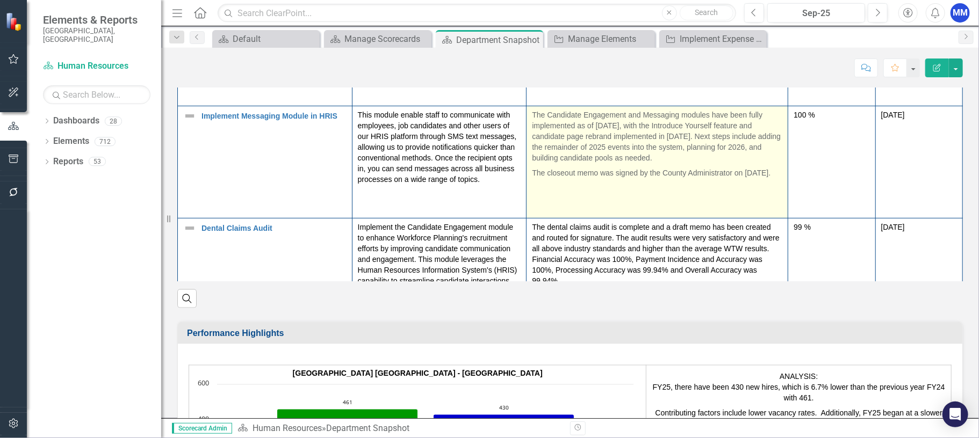
click at [670, 194] on td "The Candidate Engagement and Messaging modules have been fully implemented as o…" at bounding box center [657, 162] width 262 height 112
click at [689, 178] on p "The closeout memo was signed by the County Administrator on [DATE]." at bounding box center [657, 171] width 250 height 13
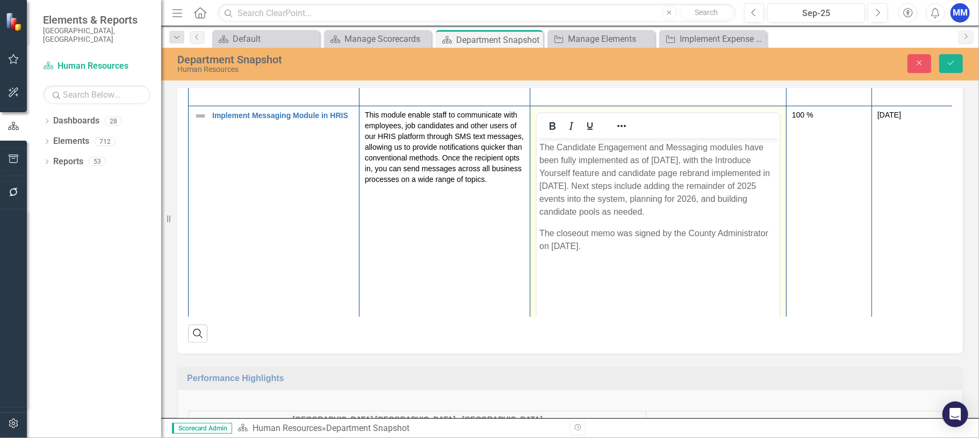
scroll to position [268, 0]
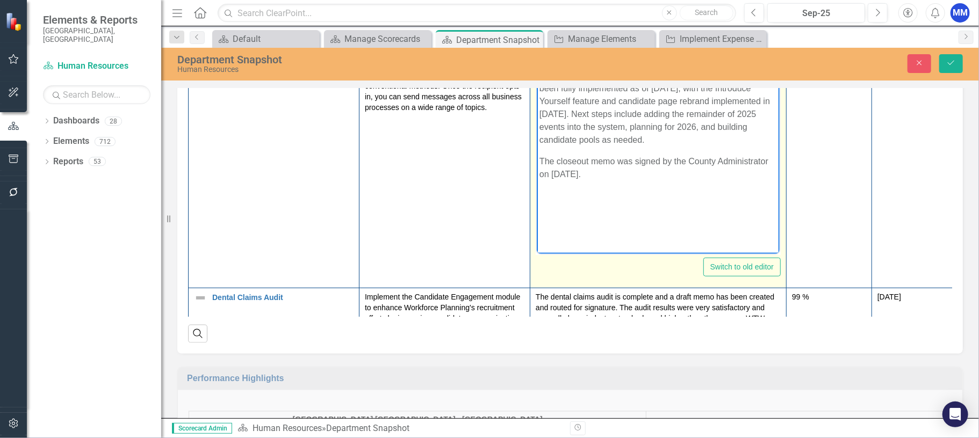
drag, startPoint x: 597, startPoint y: 178, endPoint x: 538, endPoint y: 165, distance: 60.5
click at [539, 165] on p "The closeout memo was signed by the County Administrator on [DATE]." at bounding box center [657, 168] width 237 height 26
copy p "The closeout memo was signed by the County Administrator on [DATE]."
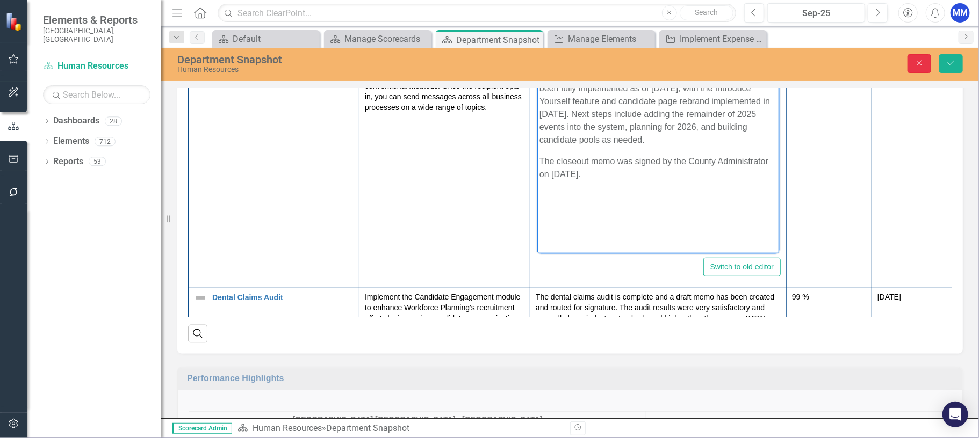
click at [924, 66] on button "Close" at bounding box center [919, 63] width 24 height 19
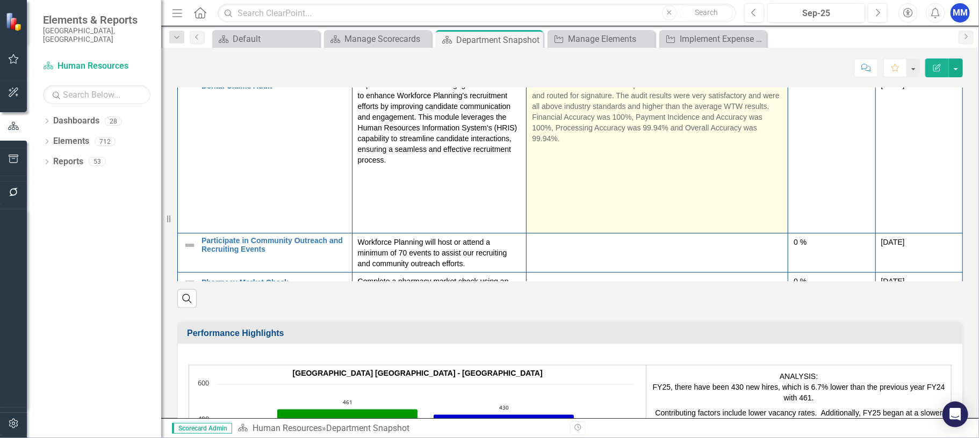
scroll to position [321, 0]
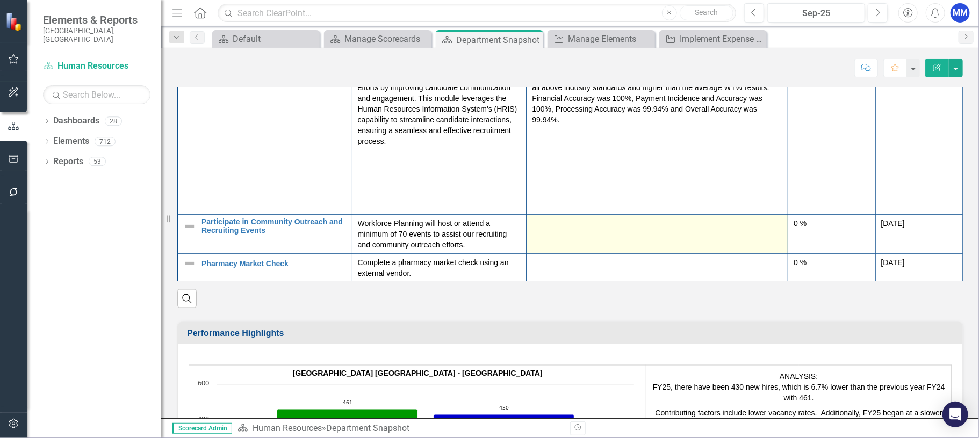
click at [640, 231] on div at bounding box center [657, 224] width 250 height 13
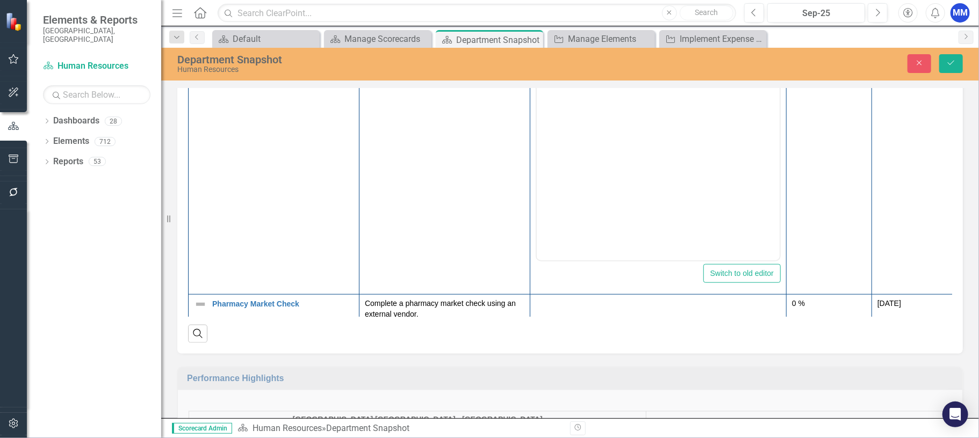
scroll to position [536, 0]
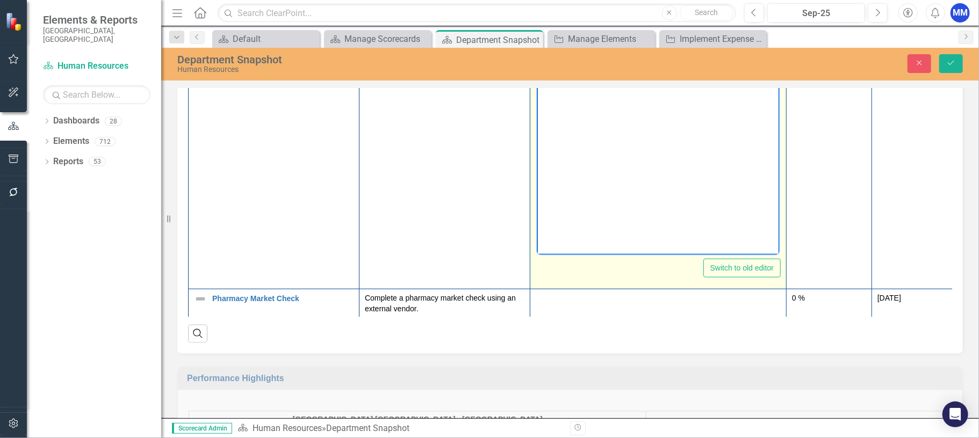
click at [587, 206] on body "Rich Text Area. Press ALT-0 for help." at bounding box center [657, 147] width 243 height 161
paste body "Rich Text Area. Press ALT-0 for help."
click at [561, 110] on p "The closeout memo was signed by the County Administrator on [DATE]." at bounding box center [657, 104] width 237 height 26
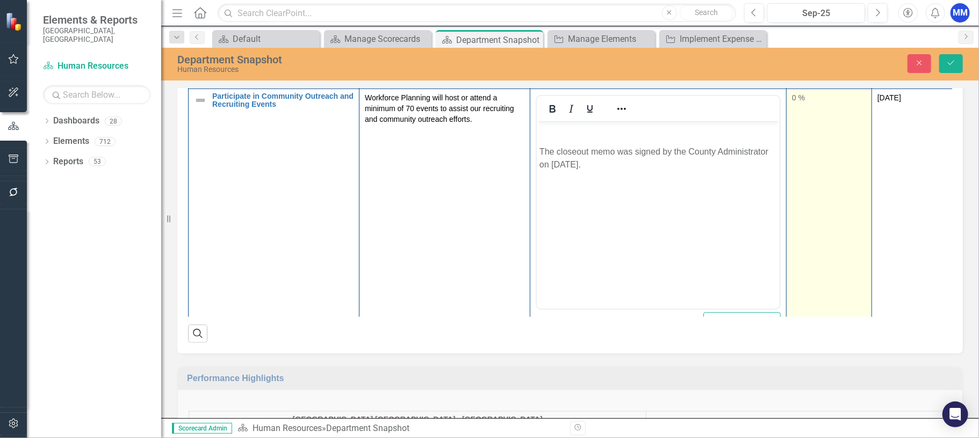
click at [843, 227] on td "0 %" at bounding box center [828, 216] width 85 height 254
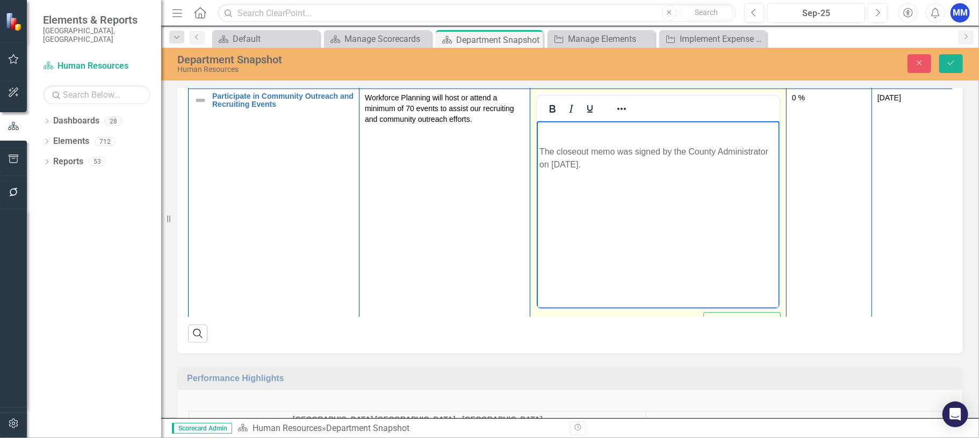
click at [547, 135] on p "Rich Text Area. Press ALT-0 for help." at bounding box center [657, 130] width 237 height 13
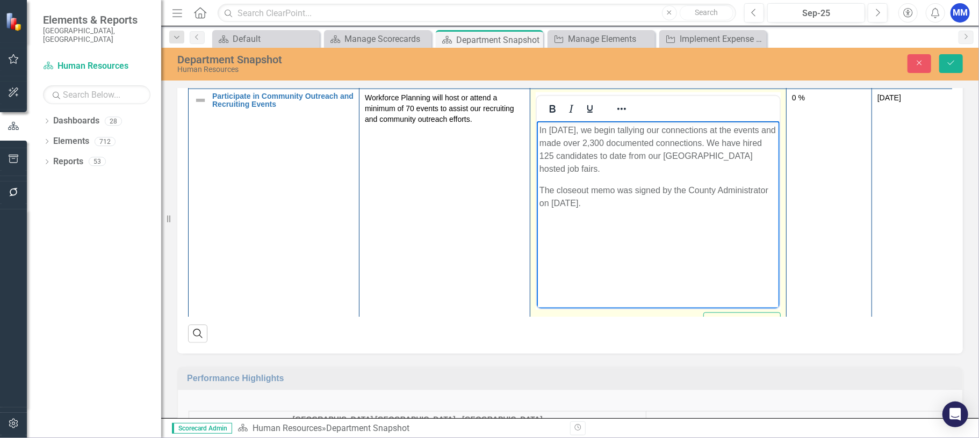
click at [594, 130] on p "In [DATE], we begin tallying our connections at the events and made over 2,300 …" at bounding box center [657, 150] width 237 height 52
click at [595, 129] on p "In [DATE], we begin tallying our connections at the events and made over 2,300 …" at bounding box center [657, 150] width 237 height 52
click at [623, 127] on p "In [DATE], we began tallying our connections at the events and made over 2,300 …" at bounding box center [657, 150] width 237 height 52
click at [624, 126] on p "In [DATE], we began tallying our connections at the events and made over 2,300 …" at bounding box center [657, 150] width 237 height 52
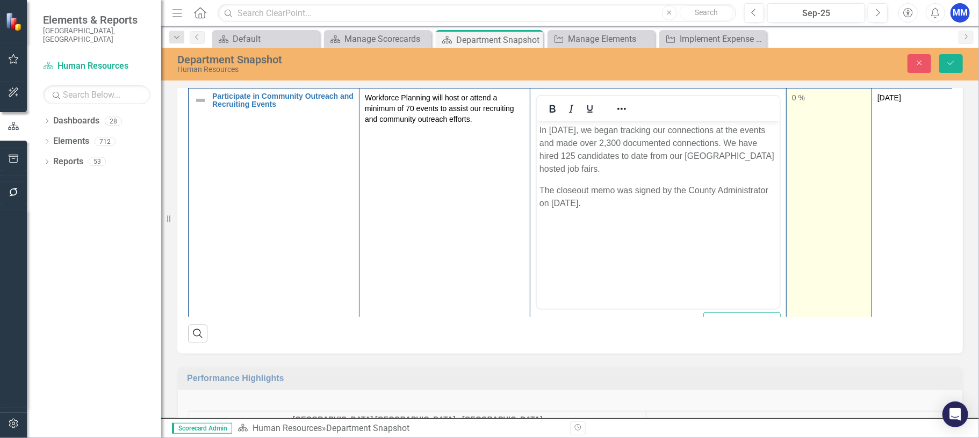
click at [849, 103] on div "0 %" at bounding box center [829, 97] width 74 height 11
click at [850, 103] on div "0 %" at bounding box center [829, 97] width 74 height 11
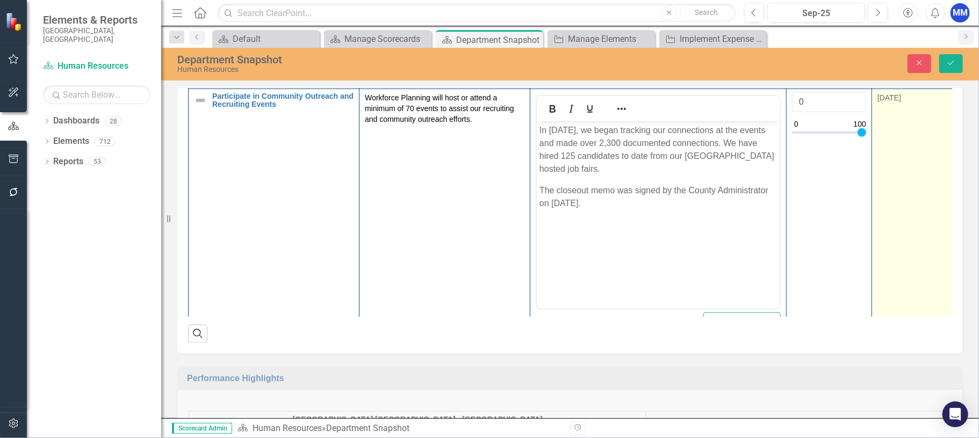
type input "100"
drag, startPoint x: 806, startPoint y: 145, endPoint x: 880, endPoint y: 148, distance: 74.7
click at [880, 148] on tr "Participate in Community Outreach and Recruiting Events Edit Edit Action Link O…" at bounding box center [573, 216] width 769 height 254
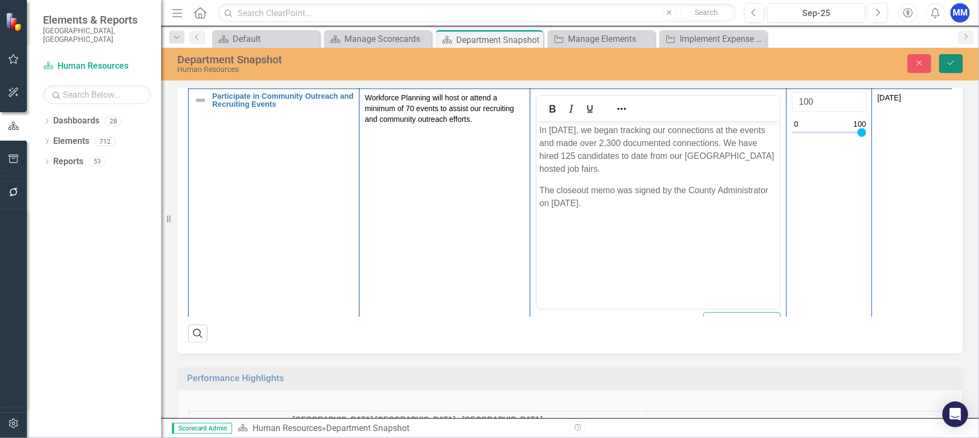
click at [954, 63] on icon "Save" at bounding box center [951, 63] width 10 height 8
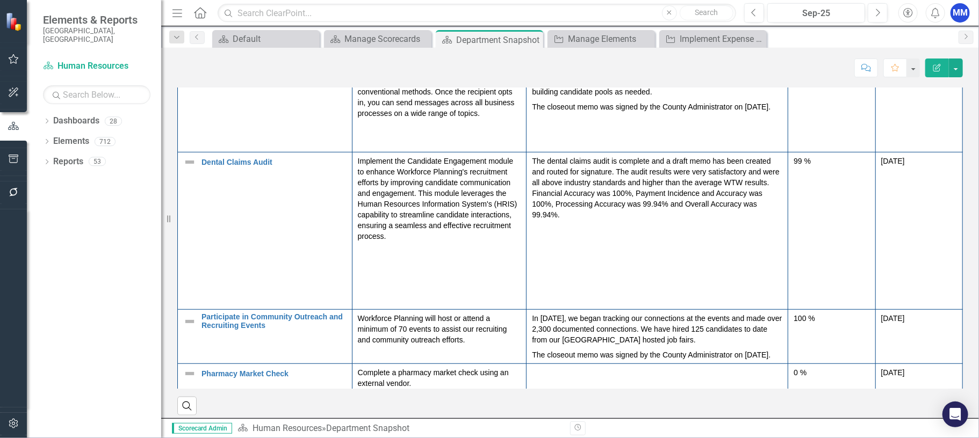
scroll to position [336, 0]
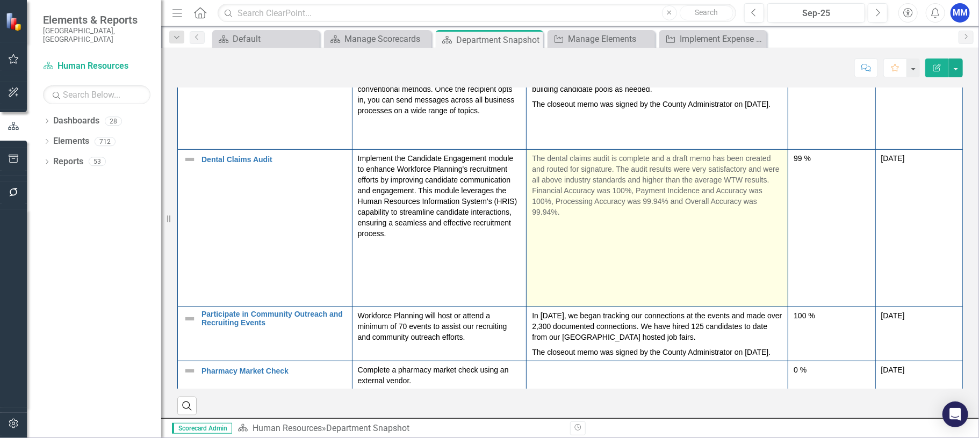
click at [649, 200] on p "The dental claims audit is complete and a draft memo has been created and route…" at bounding box center [657, 185] width 250 height 64
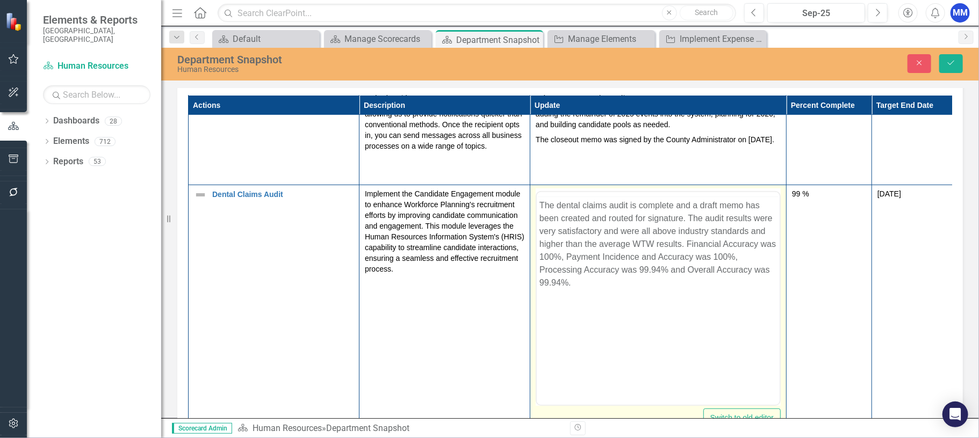
scroll to position [0, 0]
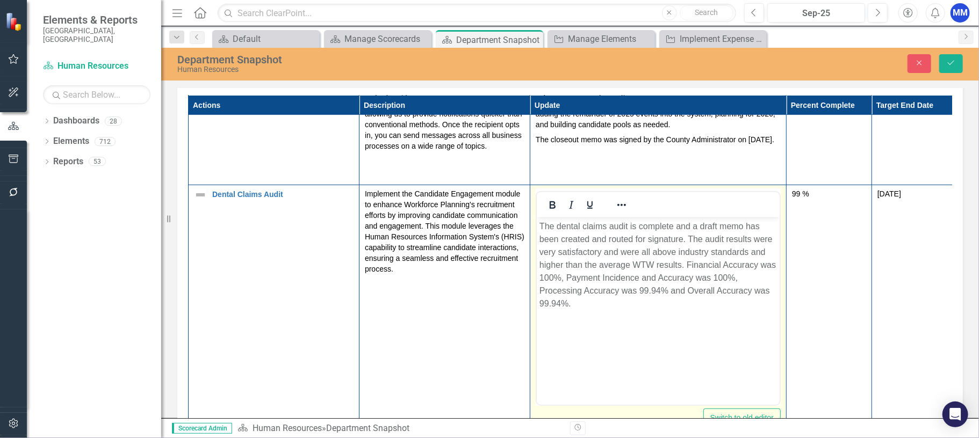
click at [689, 238] on p "The dental claims audit is complete and a draft memo has been created and route…" at bounding box center [657, 265] width 237 height 90
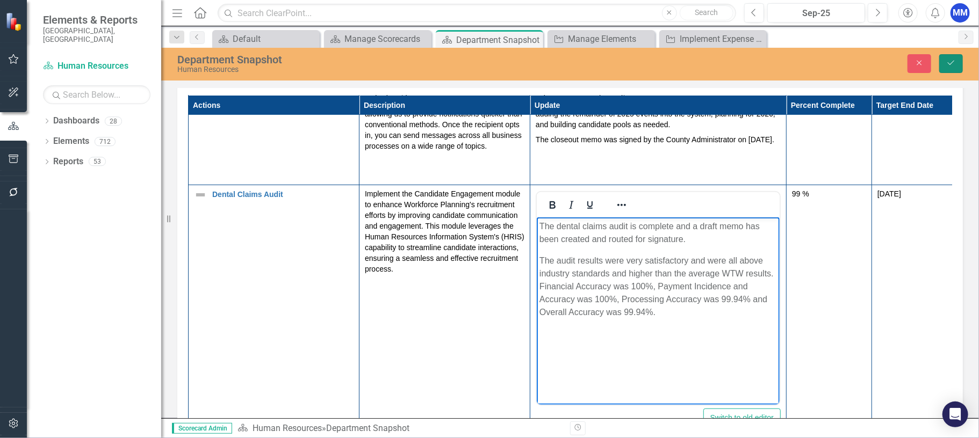
click at [950, 66] on icon "Save" at bounding box center [951, 63] width 10 height 8
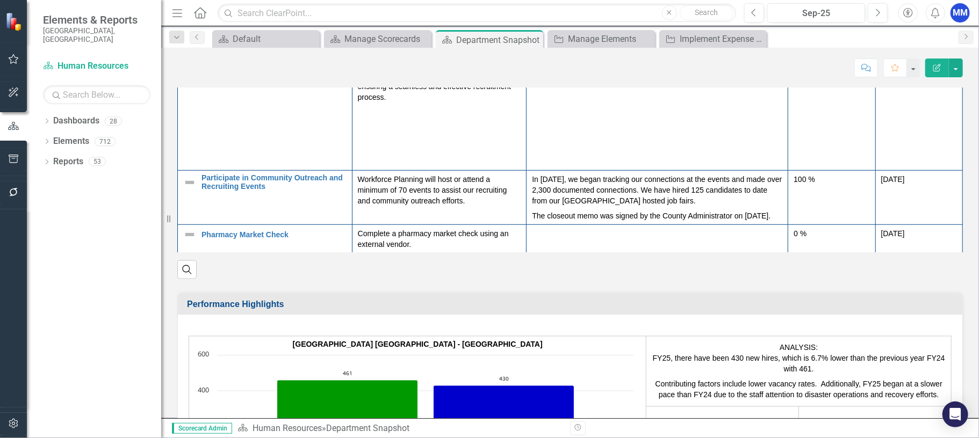
scroll to position [1021, 0]
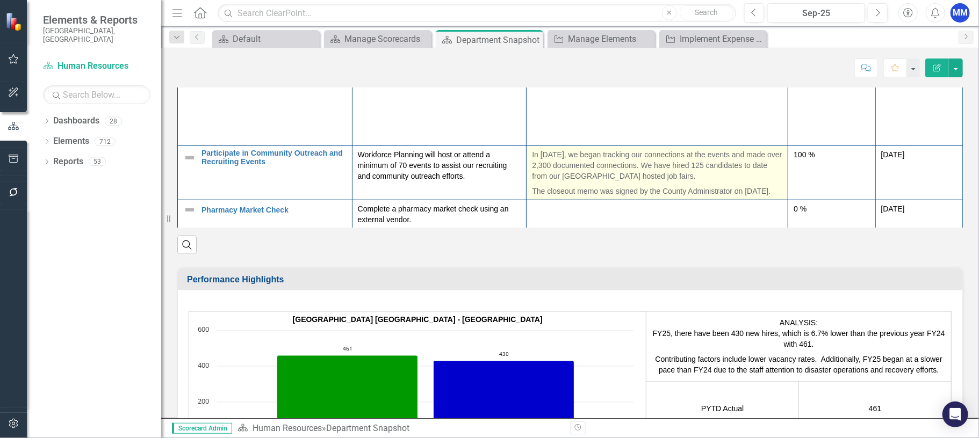
click at [690, 169] on p "In [DATE], we began tracking our connections at the events and made over 2,300 …" at bounding box center [657, 166] width 250 height 34
click at [691, 184] on p "In [DATE], we began tracking our connections at the events and made over 2,300 …" at bounding box center [657, 166] width 250 height 34
click at [677, 184] on p "In [DATE], we began tracking our connections at the events and made over 2,300 …" at bounding box center [657, 166] width 250 height 34
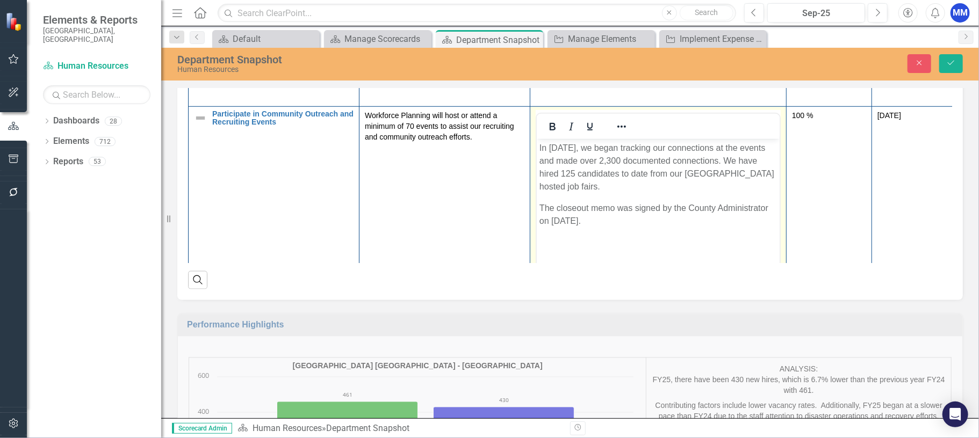
scroll to position [430, 0]
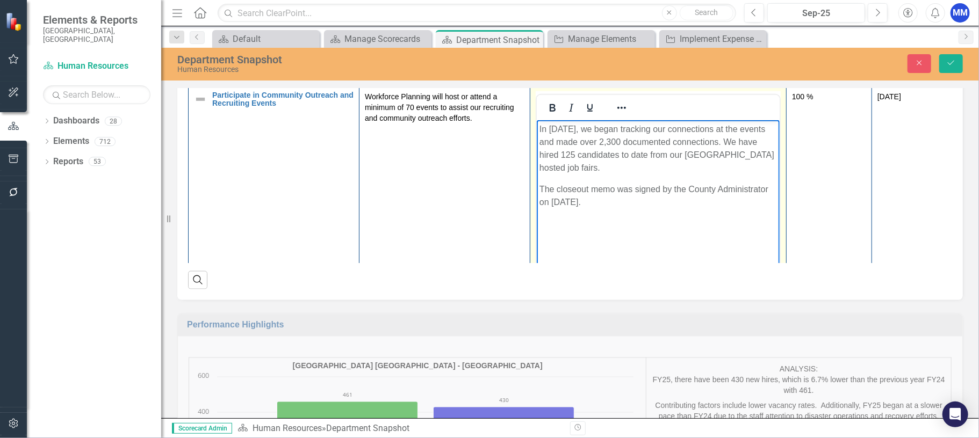
click at [612, 169] on p "In [DATE], we began tracking our connections at the events and made over 2,300 …" at bounding box center [657, 148] width 237 height 52
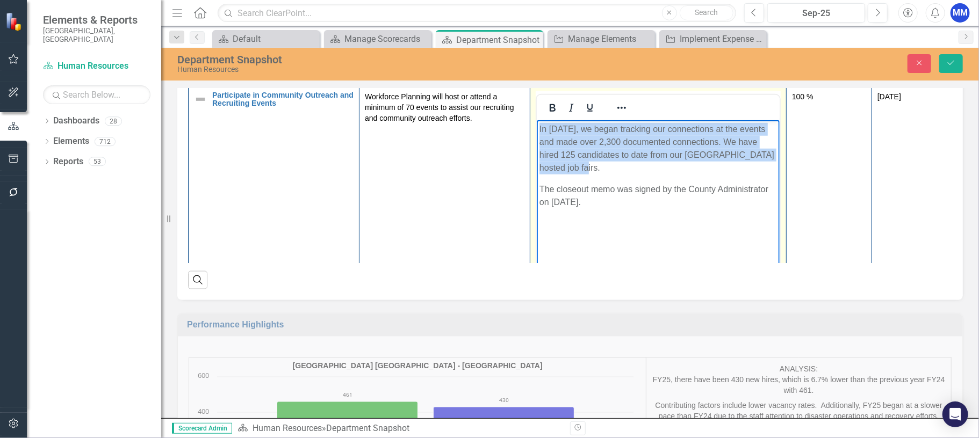
drag, startPoint x: 573, startPoint y: 169, endPoint x: 1070, endPoint y: 263, distance: 505.8
click at [536, 129] on html "In [DATE], we began tracking our connections at the events and made over 2,300 …" at bounding box center [657, 200] width 243 height 161
paste body "Rich Text Area. Press ALT-0 for help."
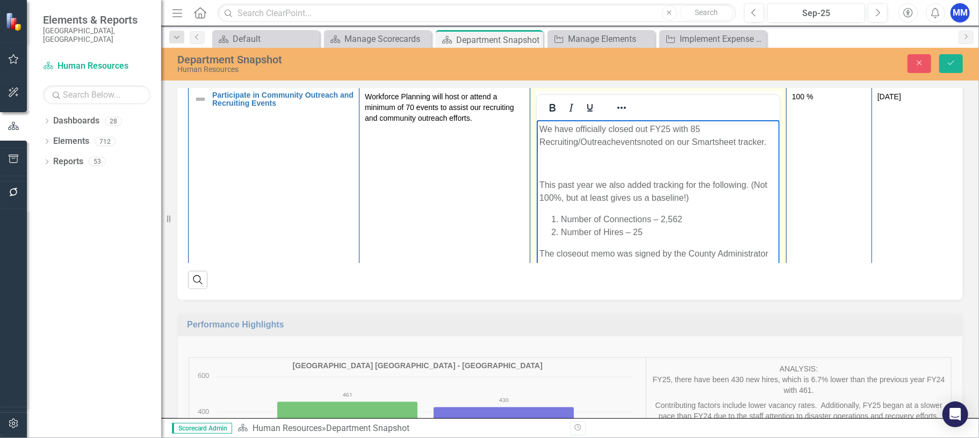
click at [549, 172] on body "We have officially closed out FY25 with 85 Recruiting/Outreach events noted on …" at bounding box center [657, 202] width 243 height 164
click at [541, 182] on p "This past year we also added tracking for the following. (Not 100%, but at leas…" at bounding box center [657, 191] width 237 height 26
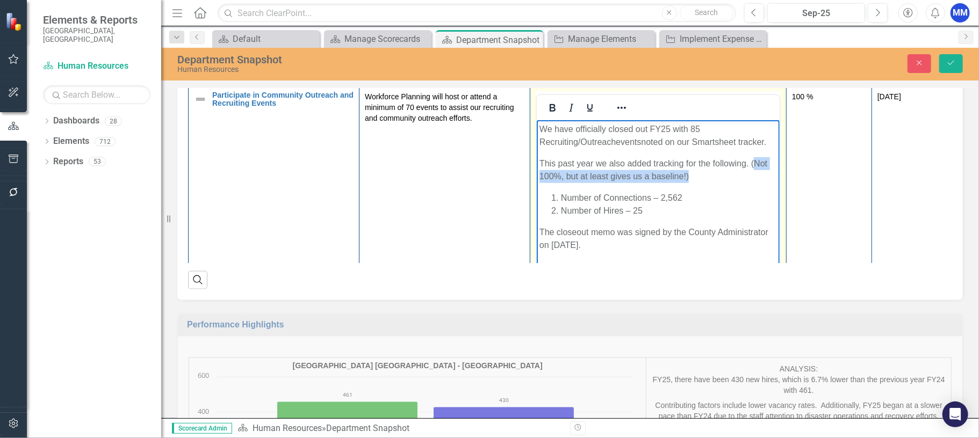
drag, startPoint x: 712, startPoint y: 176, endPoint x: 754, endPoint y: 164, distance: 42.9
click at [754, 164] on p "This past year we also added tracking for the following. (Not 100%, but at leas…" at bounding box center [657, 170] width 237 height 26
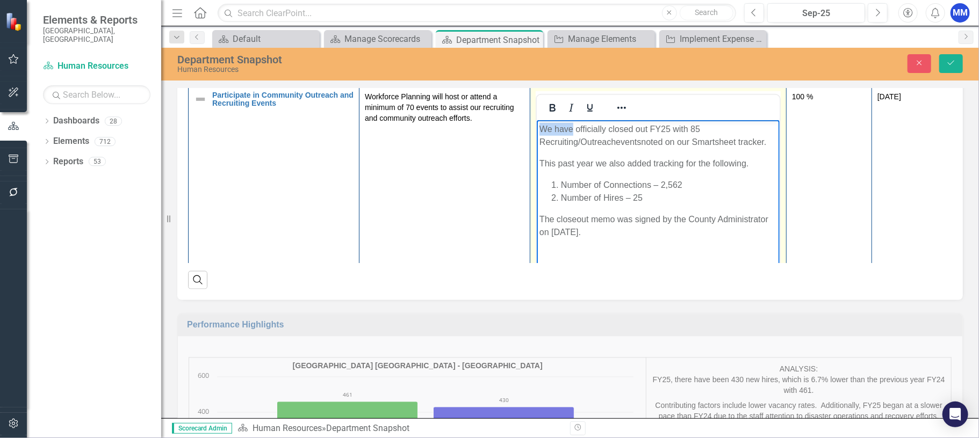
drag, startPoint x: 570, startPoint y: 128, endPoint x: 541, endPoint y: 128, distance: 29.0
click at [541, 128] on span "We have officially closed out FY25 with 85 Recruiting/Outreach events noted on …" at bounding box center [652, 135] width 227 height 22
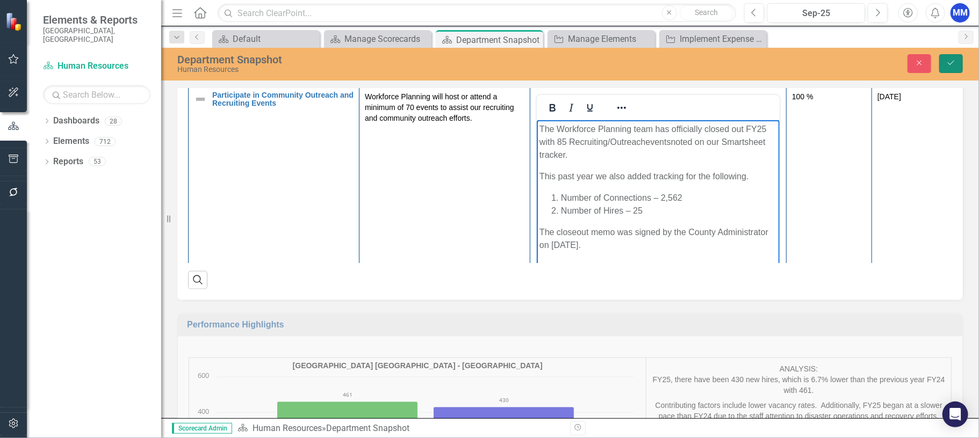
click at [949, 59] on button "Save" at bounding box center [951, 63] width 24 height 19
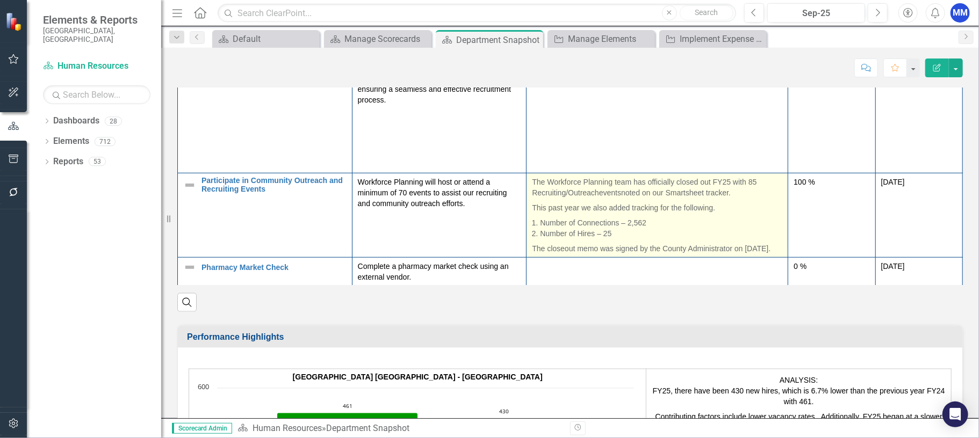
scroll to position [967, 0]
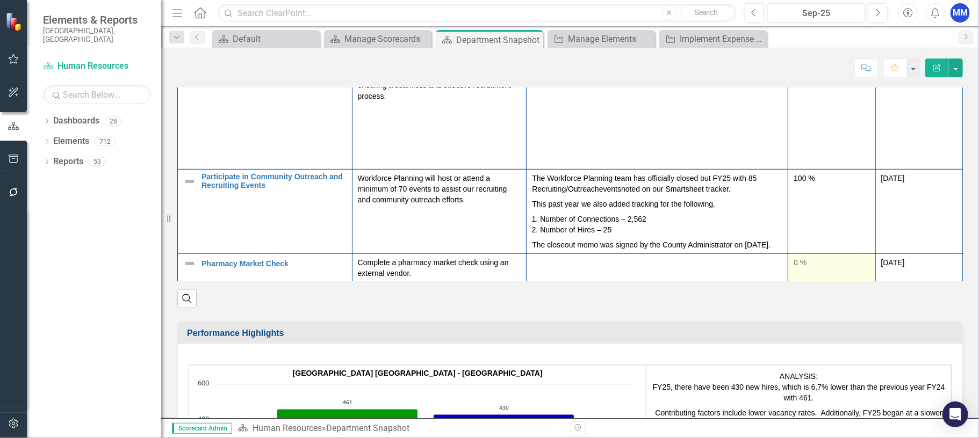
click at [793, 268] on div "0 %" at bounding box center [831, 262] width 76 height 11
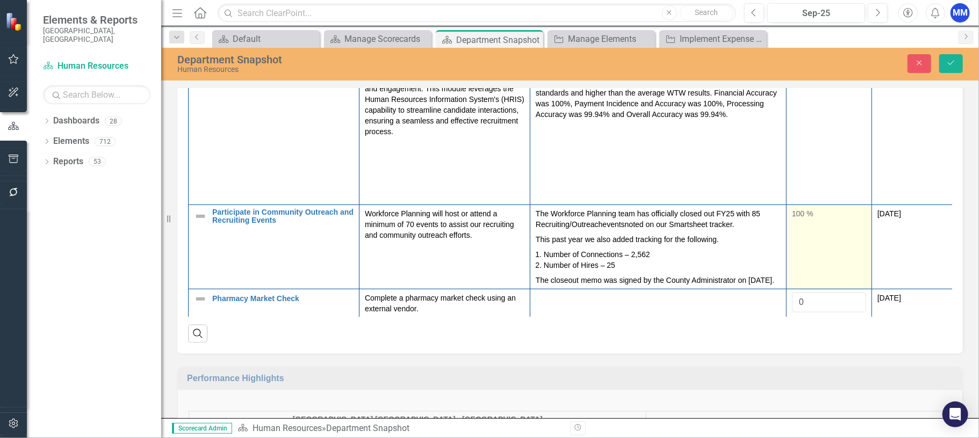
scroll to position [410, 0]
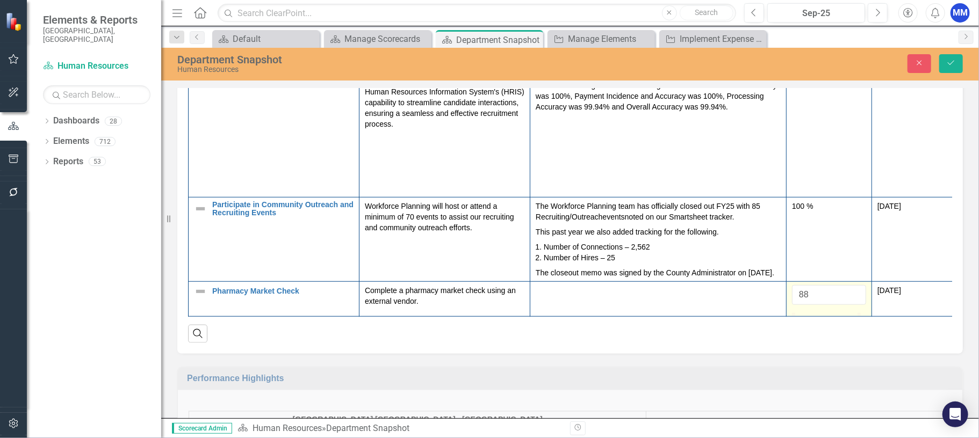
drag, startPoint x: 798, startPoint y: 299, endPoint x: 856, endPoint y: 298, distance: 58.0
click at [856, 298] on div "88" at bounding box center [829, 295] width 74 height 20
click at [856, 285] on input "89" at bounding box center [829, 295] width 74 height 20
click at [856, 285] on input "90" at bounding box center [829, 295] width 74 height 20
click at [856, 285] on input "91" at bounding box center [829, 295] width 74 height 20
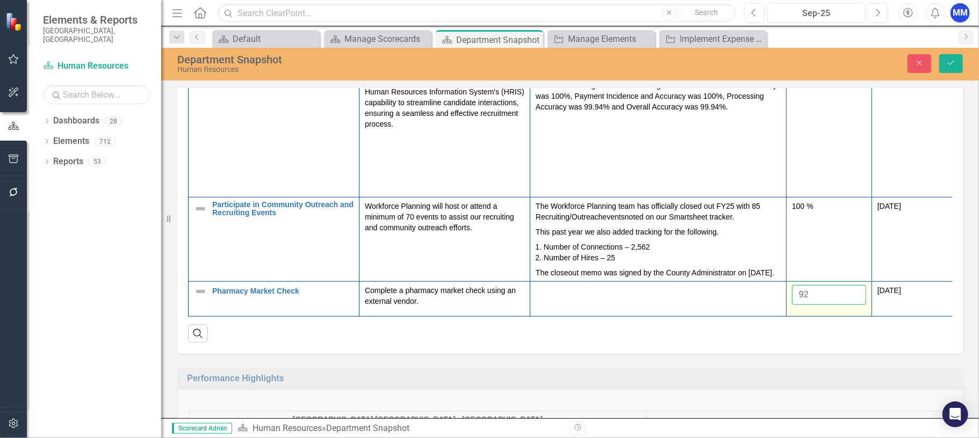
click at [856, 285] on input "92" at bounding box center [829, 295] width 74 height 20
click at [856, 285] on input "93" at bounding box center [829, 295] width 74 height 20
click at [856, 285] on input "94" at bounding box center [829, 295] width 74 height 20
type input "95"
click at [856, 285] on input "95" at bounding box center [829, 295] width 74 height 20
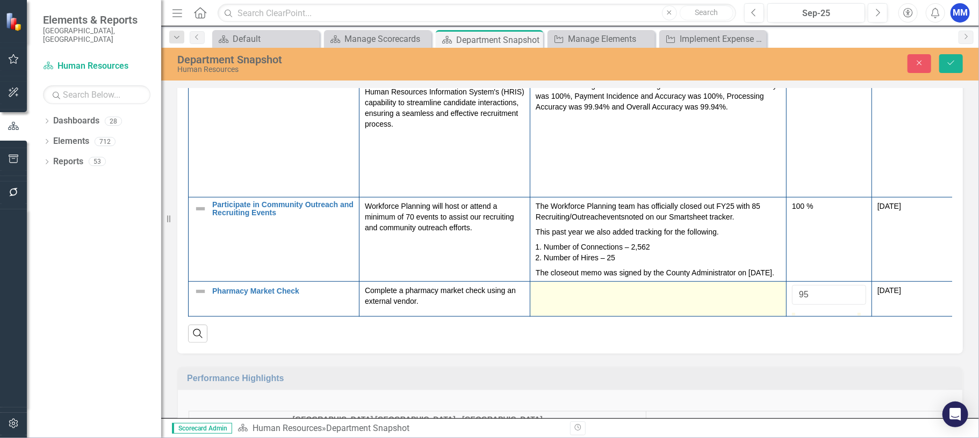
click at [577, 290] on td at bounding box center [658, 298] width 256 height 35
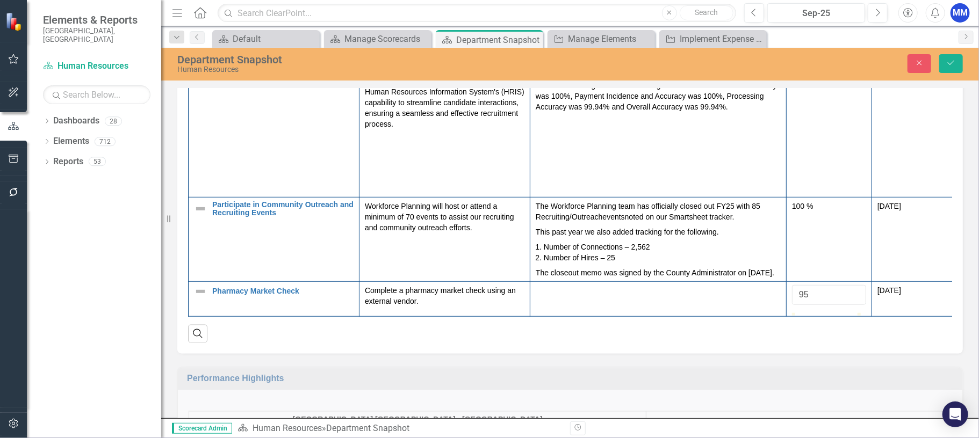
click at [965, 135] on div "Human Resources Vision An organizational culture of delivering excellent public…" at bounding box center [570, 128] width 818 height 2041
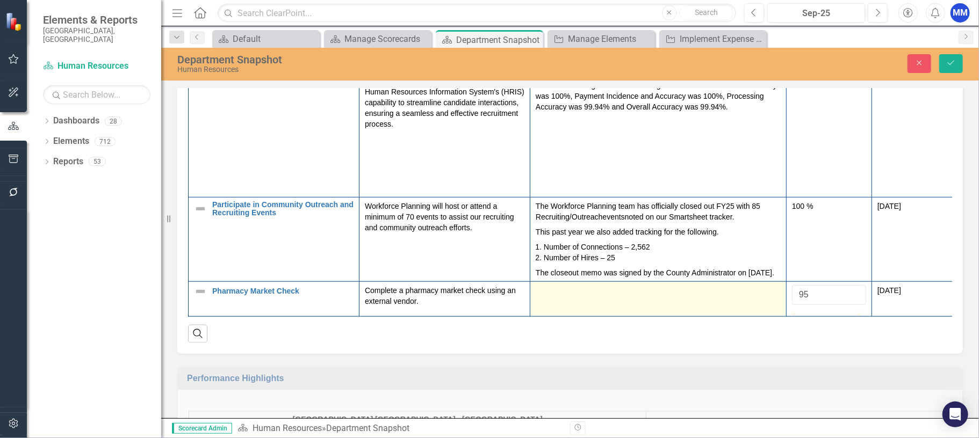
click at [562, 285] on div at bounding box center [658, 291] width 245 height 13
click at [560, 285] on div at bounding box center [658, 291] width 245 height 13
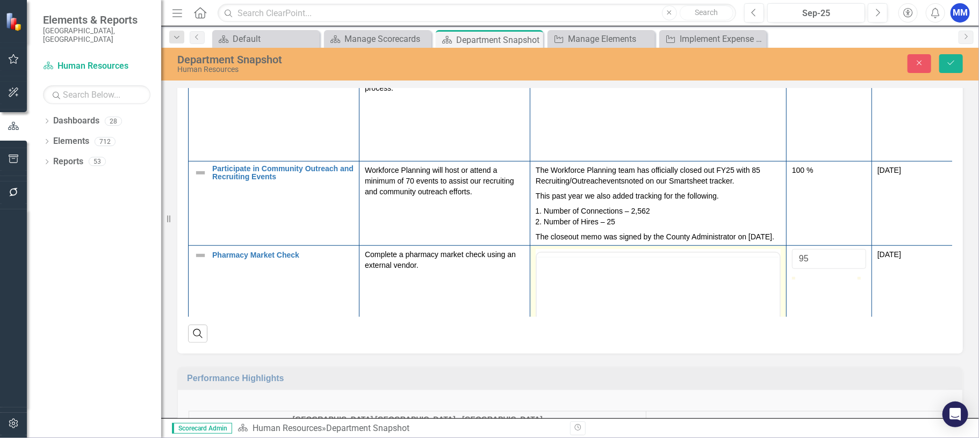
scroll to position [0, 0]
click at [565, 286] on p "Rich Text Area. Press ALT-0 for help." at bounding box center [657, 286] width 237 height 13
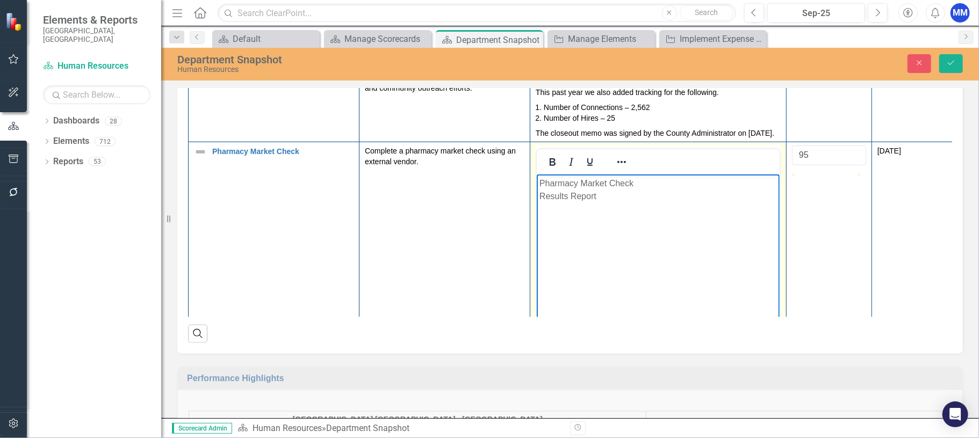
scroll to position [517, 0]
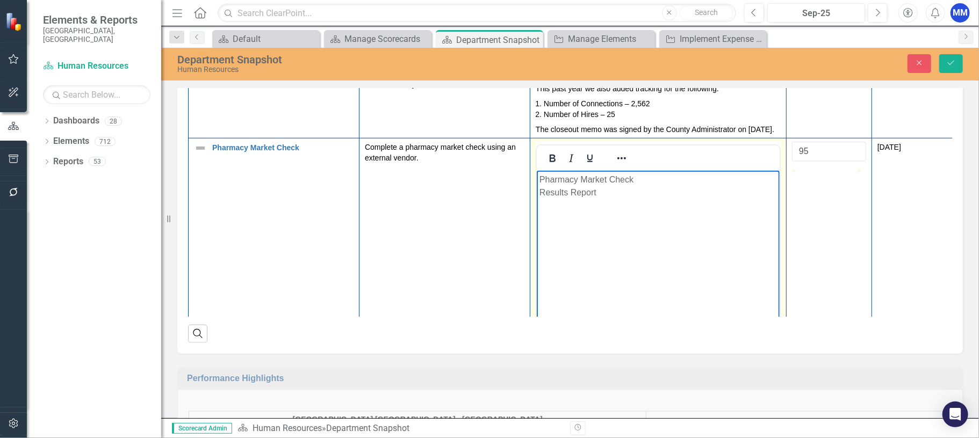
click at [538, 193] on body "Pharmacy Market Check Results Report" at bounding box center [657, 250] width 243 height 161
click at [540, 179] on p "Pharmacy Market Check Results Report" at bounding box center [657, 179] width 237 height 13
click at [717, 180] on p "The Pharmacy Market Check Results Report" at bounding box center [657, 179] width 237 height 13
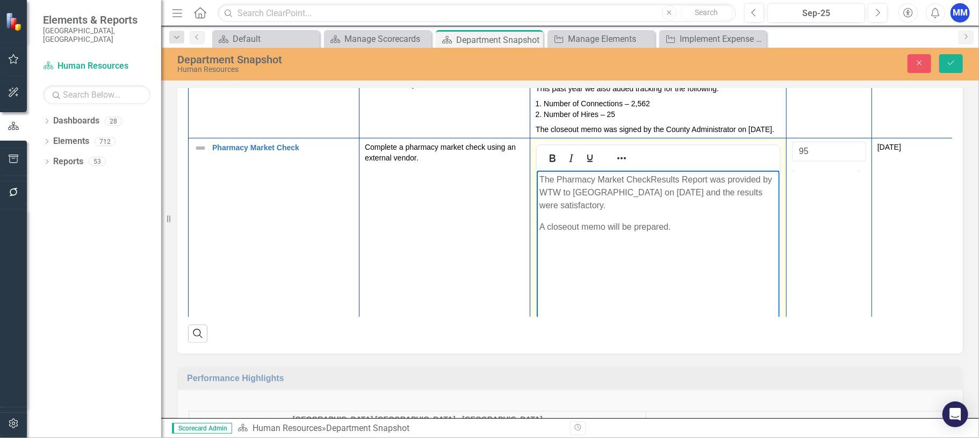
click at [547, 204] on p "The Pharmacy Market Check Results Report was provided by WTW to [GEOGRAPHIC_DAT…" at bounding box center [657, 192] width 237 height 39
click at [948, 69] on button "Save" at bounding box center [951, 63] width 24 height 19
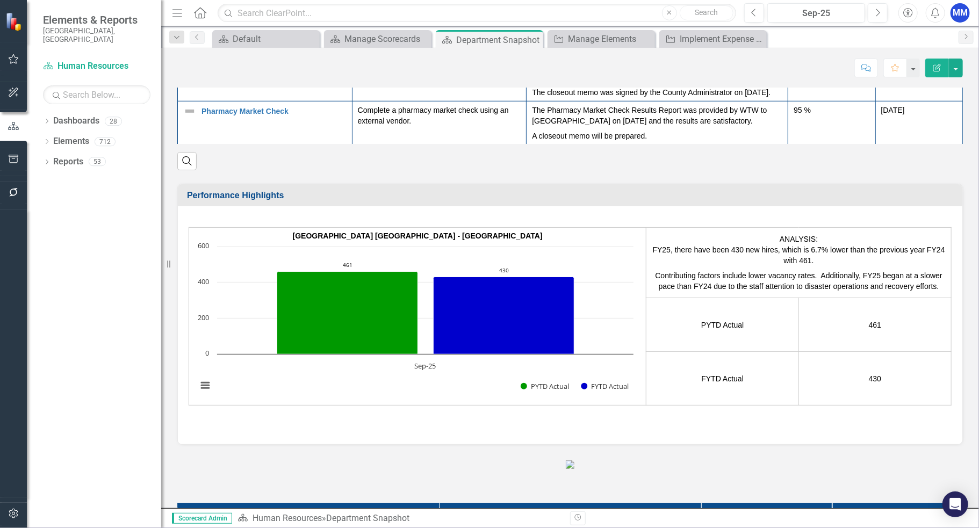
scroll to position [1343, 0]
